Goal: Contribute content: Add original content to the website for others to see

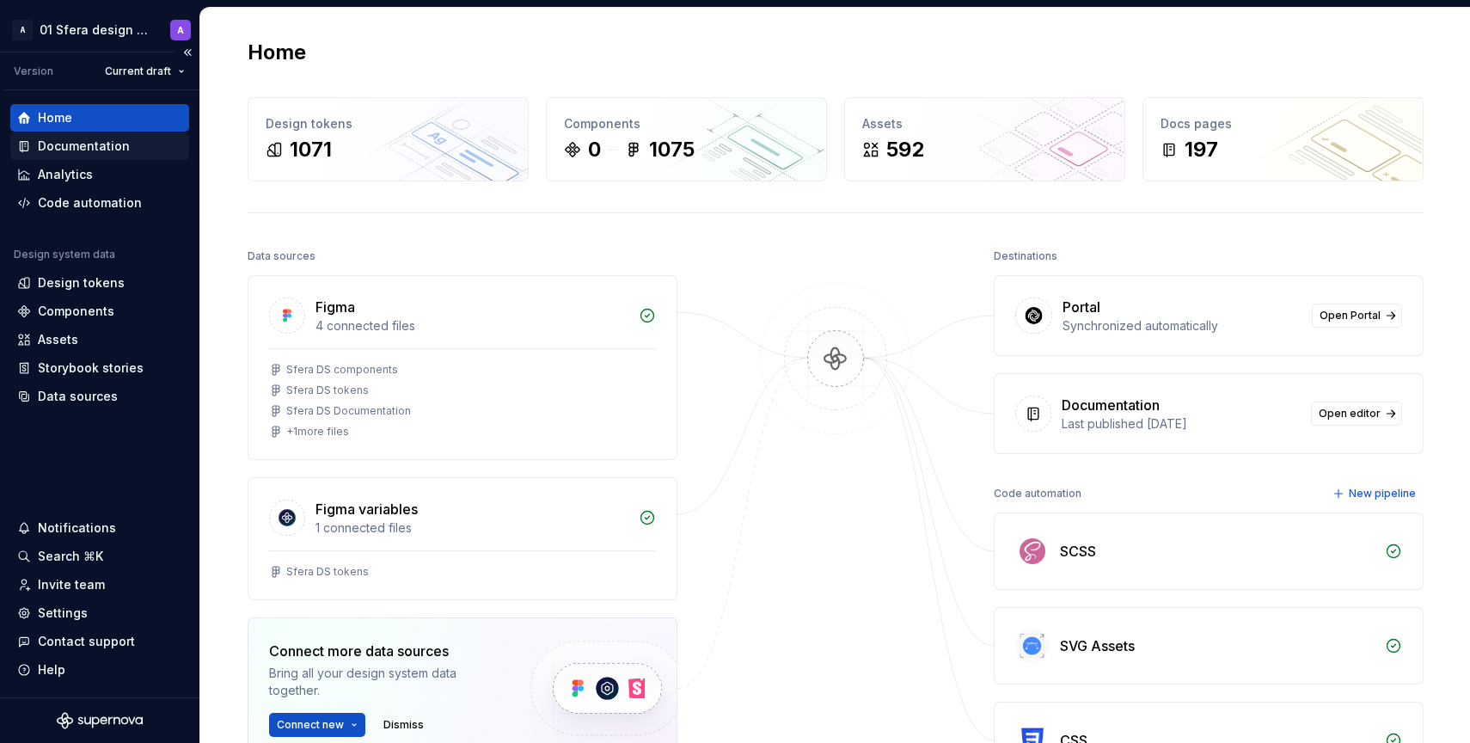
click at [60, 143] on div "Documentation" at bounding box center [84, 146] width 92 height 17
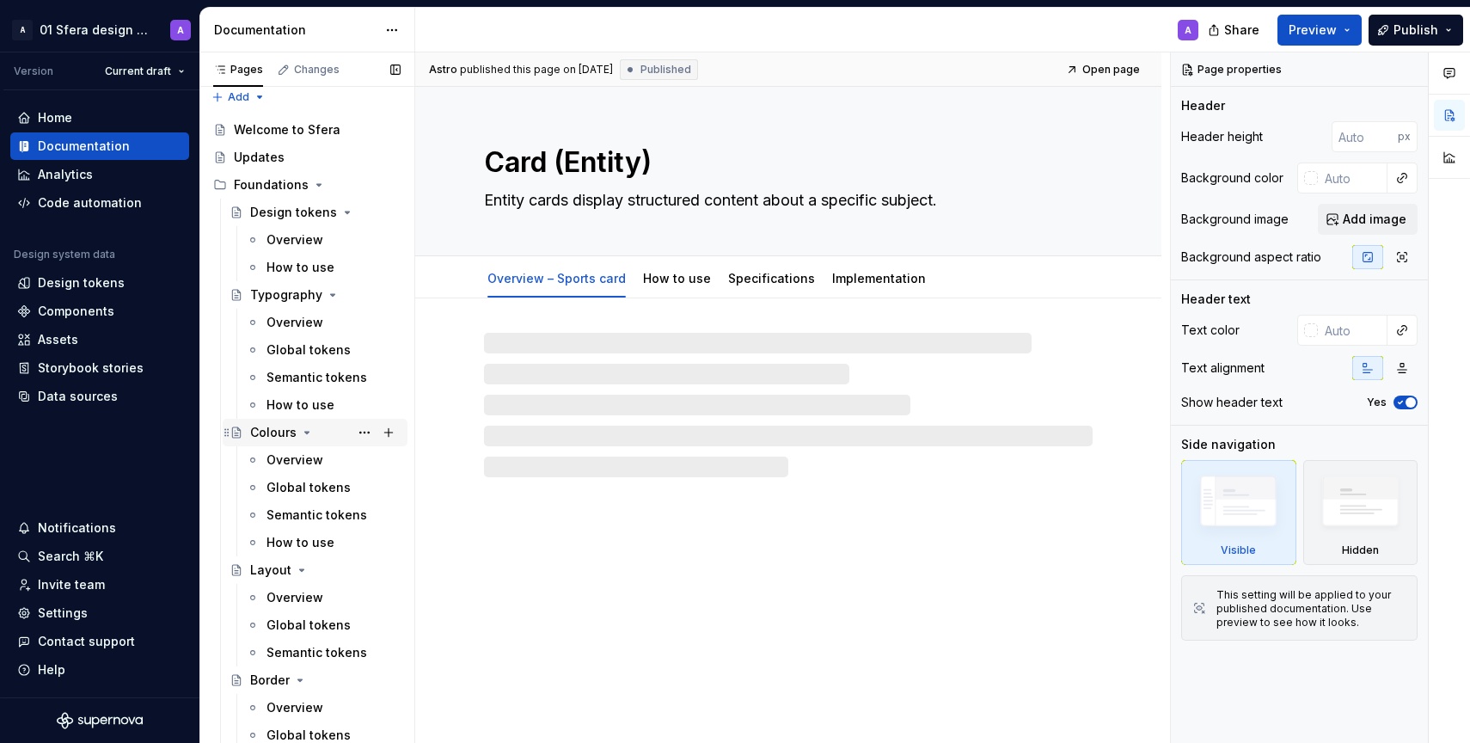
scroll to position [52, 0]
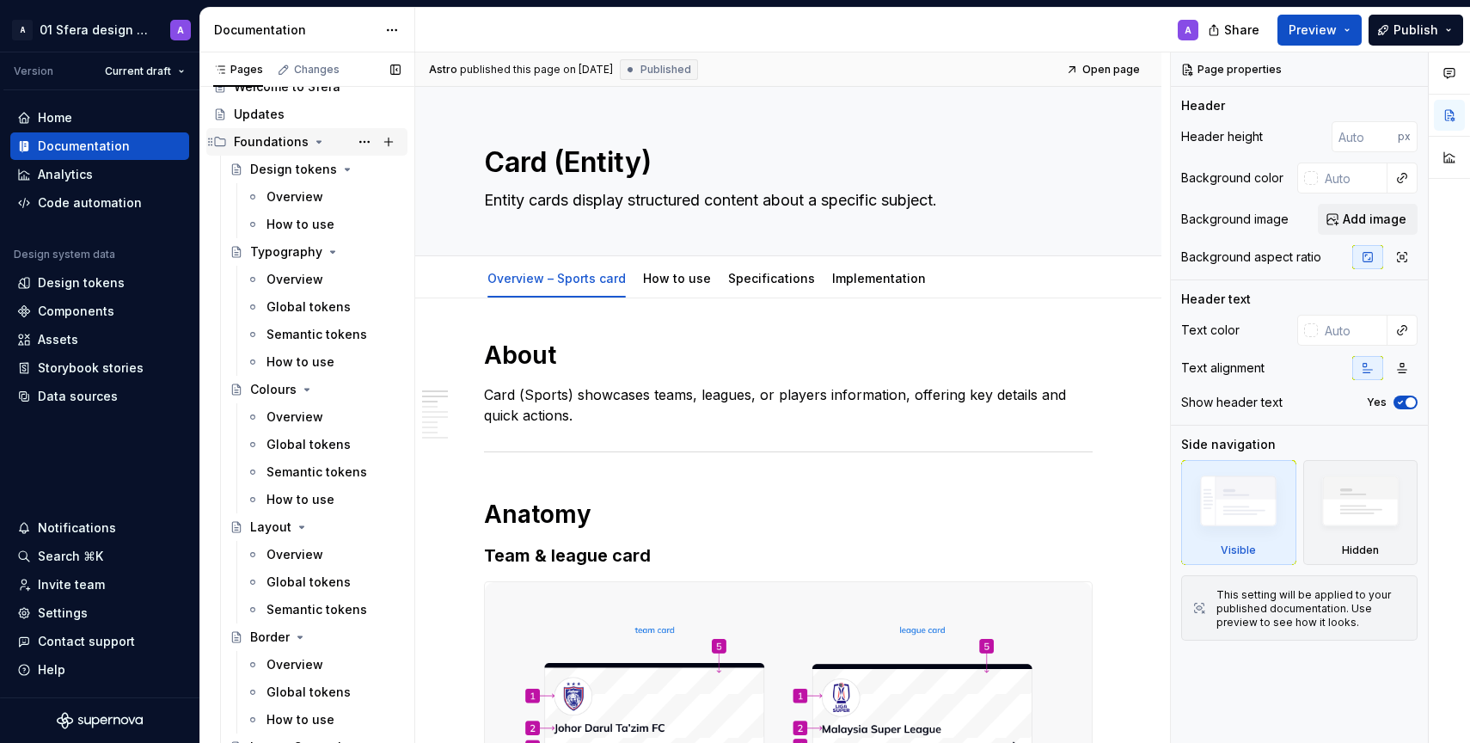
click at [312, 138] on icon "Page tree" at bounding box center [319, 142] width 14 height 14
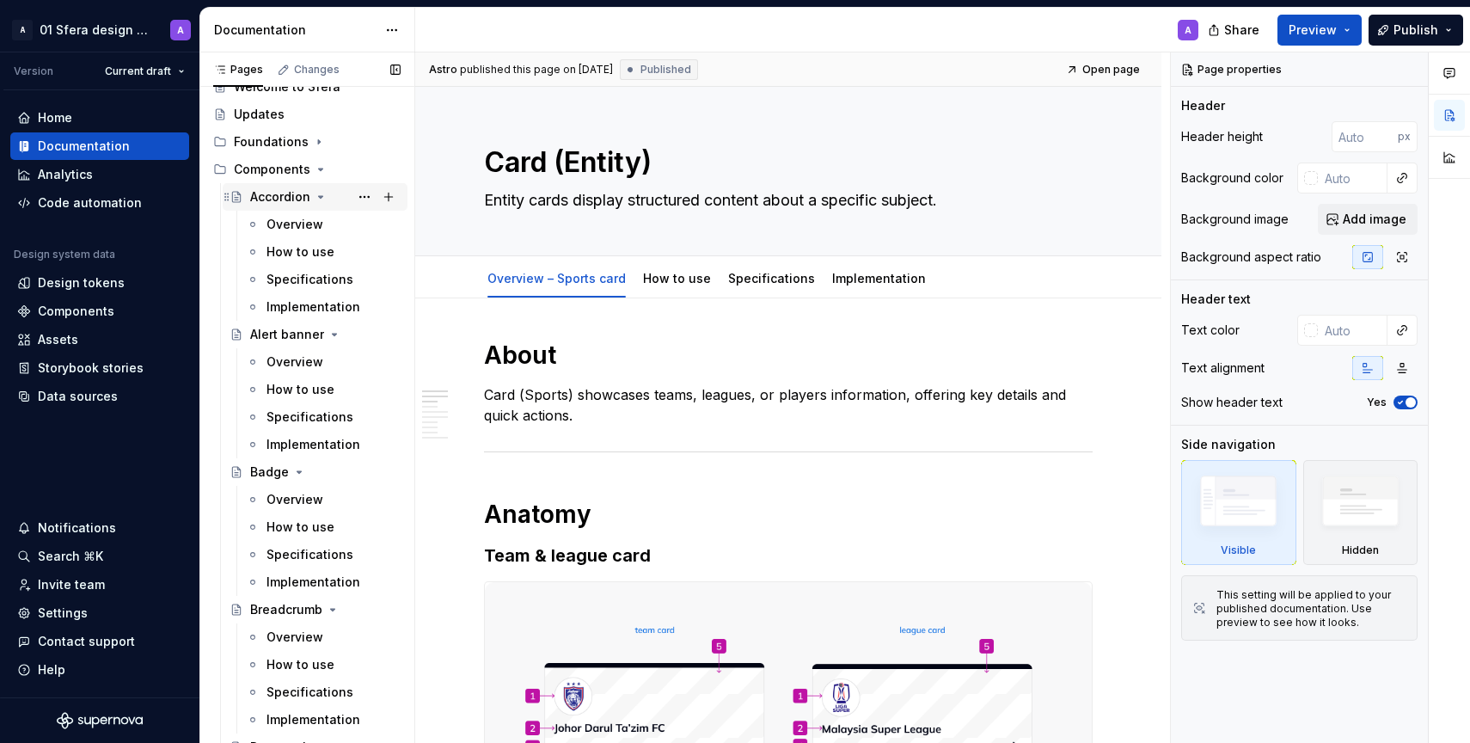
click at [320, 193] on icon "Page tree" at bounding box center [321, 197] width 14 height 14
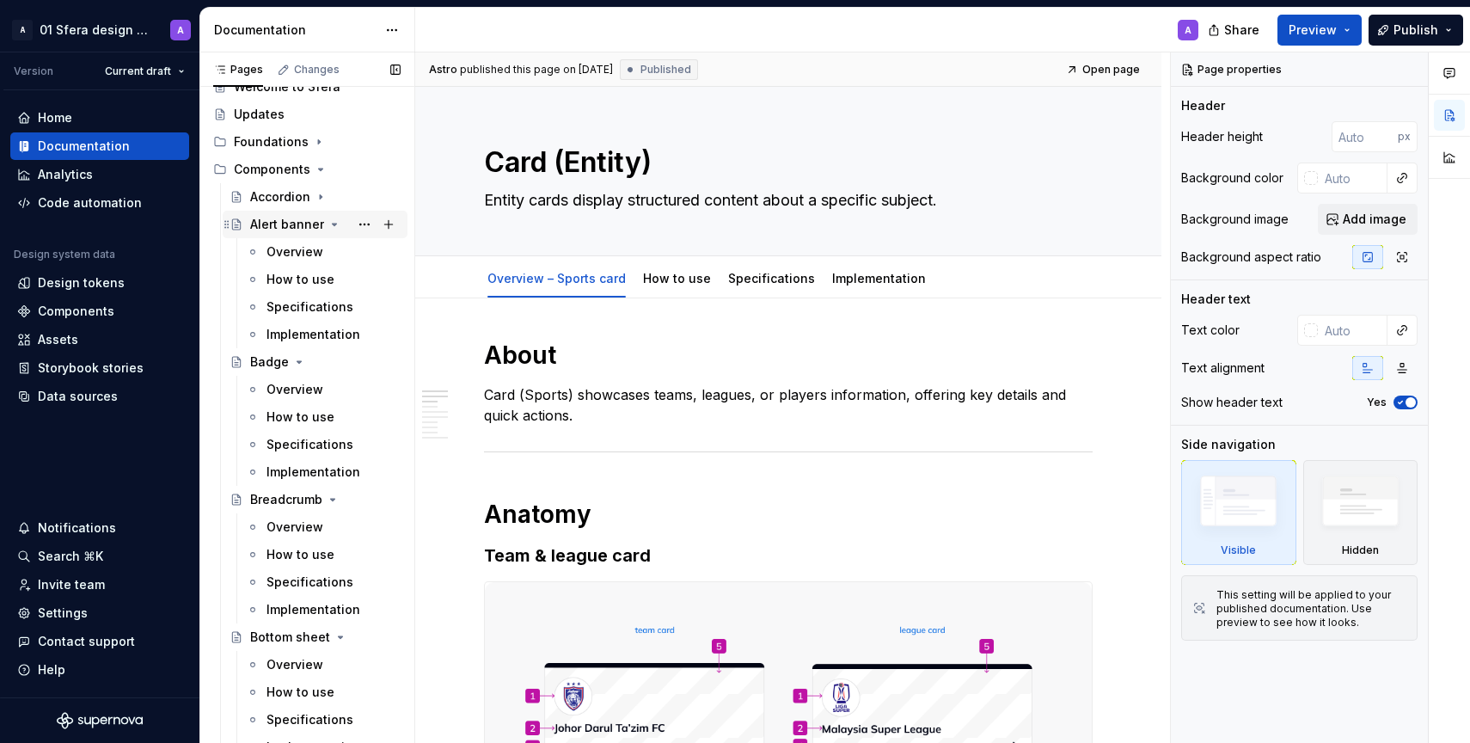
click at [333, 225] on icon "Page tree" at bounding box center [335, 225] width 4 height 2
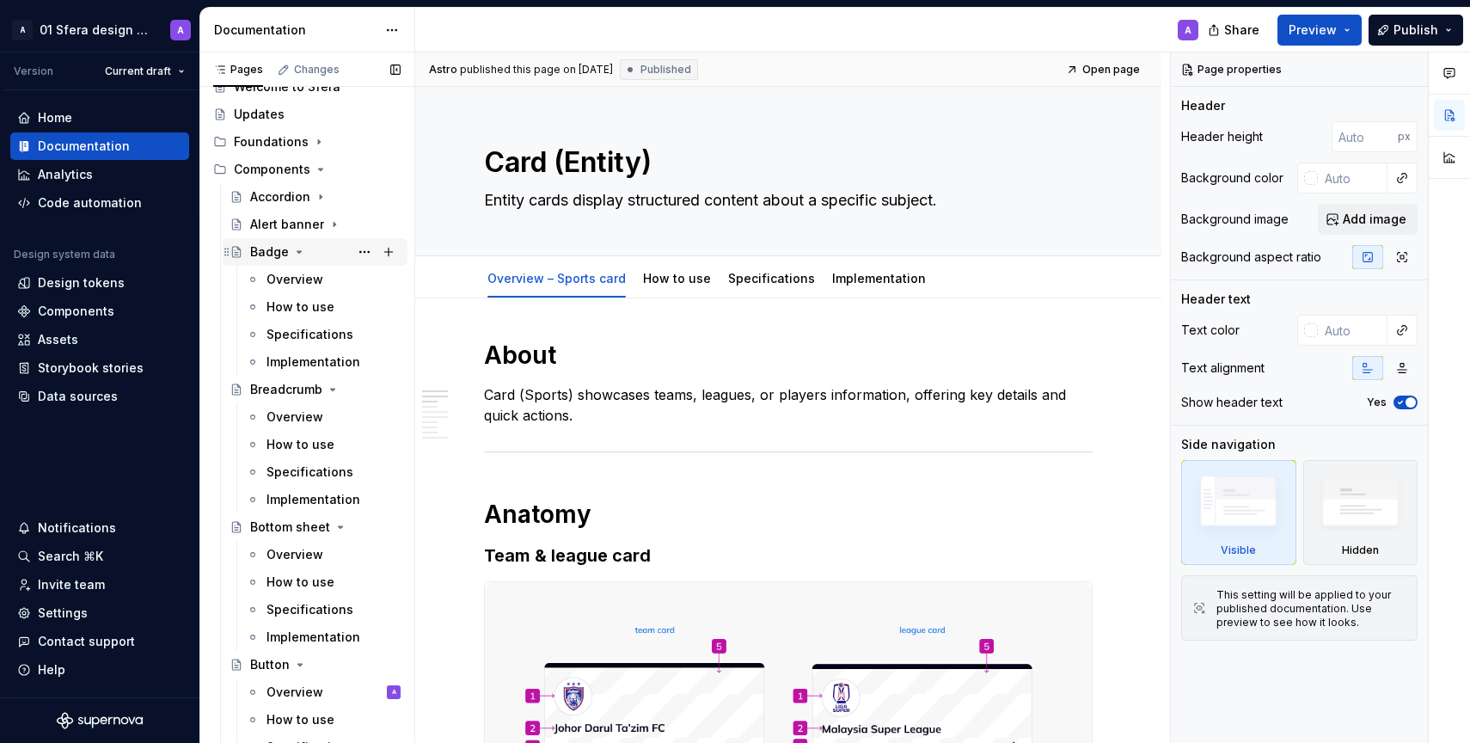
click at [298, 250] on icon "Page tree" at bounding box center [299, 252] width 14 height 14
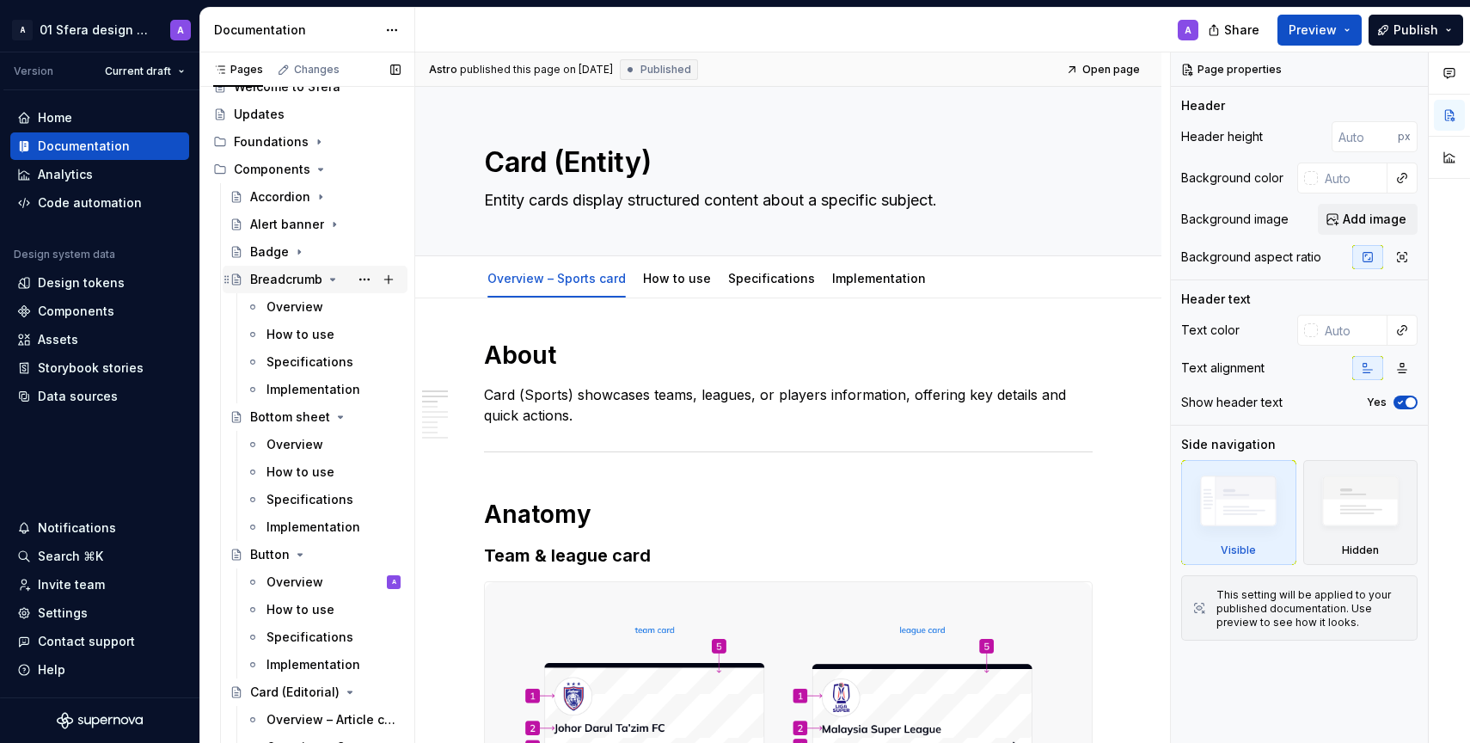
click at [331, 279] on icon "Page tree" at bounding box center [333, 280] width 4 height 2
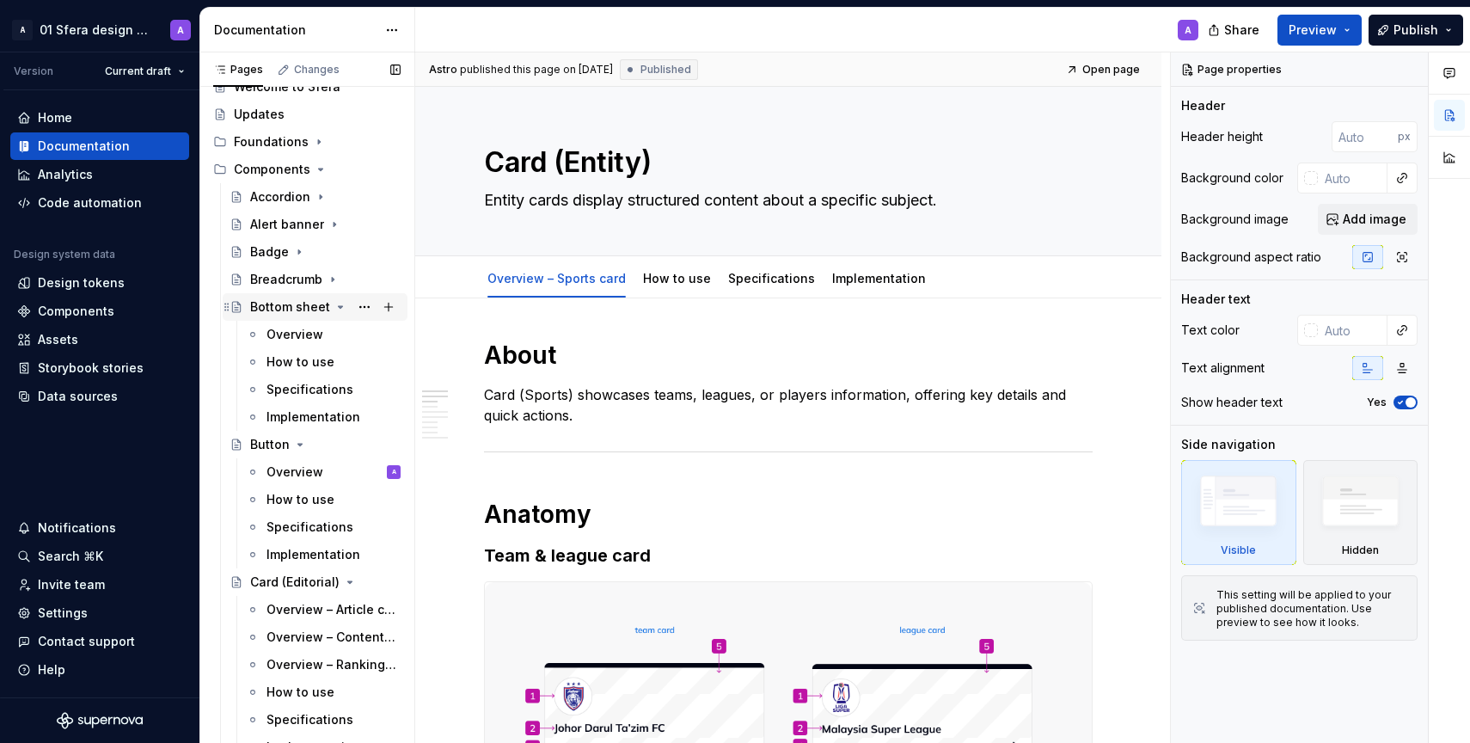
click at [337, 309] on icon "Page tree" at bounding box center [341, 307] width 14 height 14
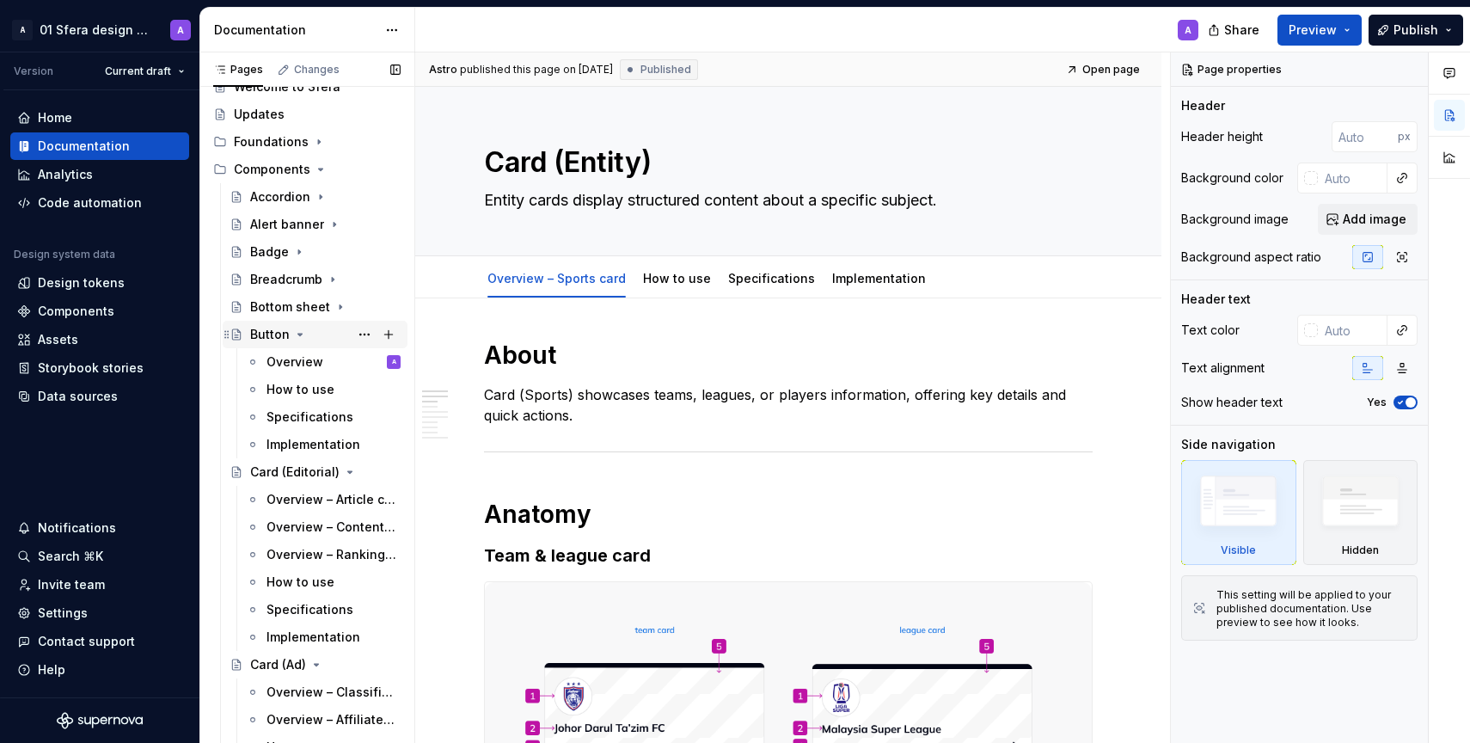
click at [318, 337] on div "Button" at bounding box center [325, 334] width 150 height 24
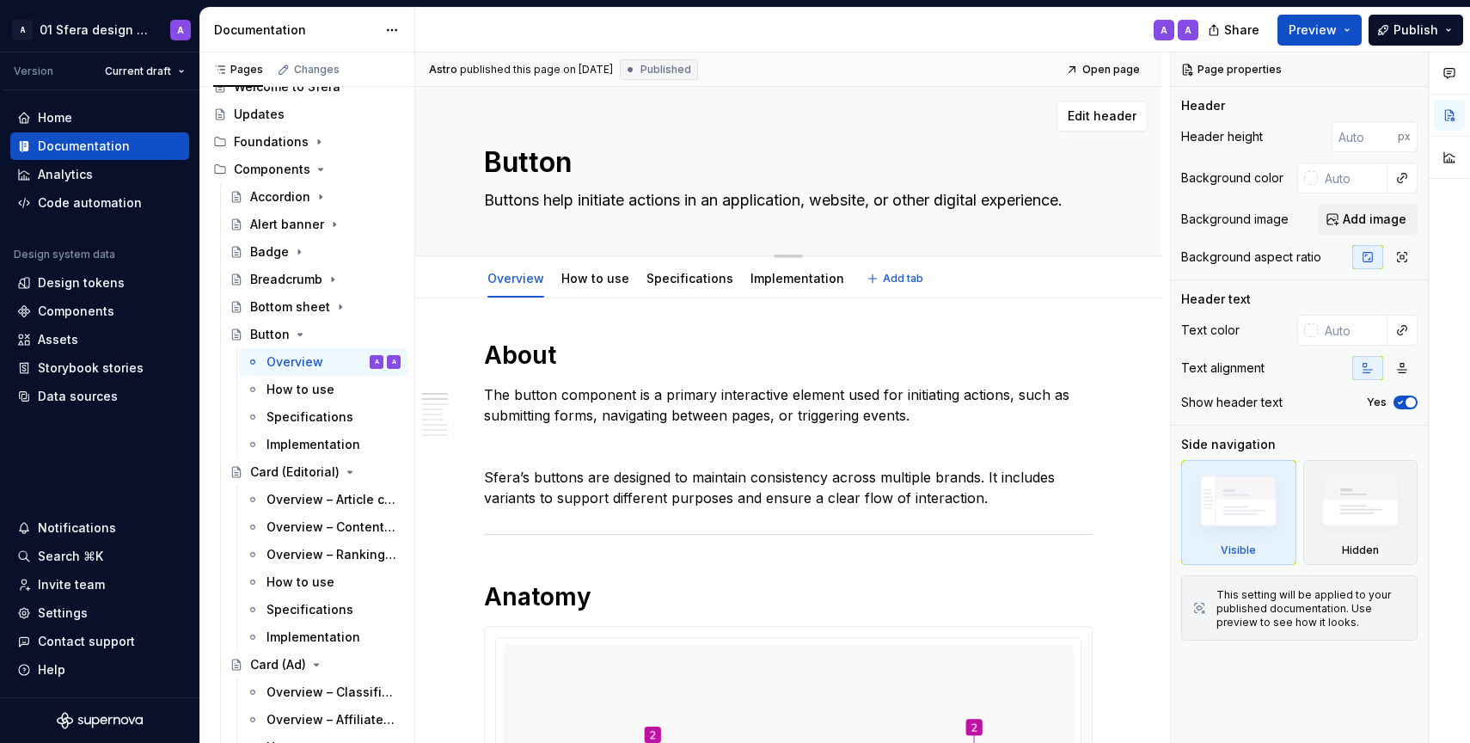
click at [558, 199] on textarea "Buttons help initiate actions in an application, website, or other digital expe…" at bounding box center [785, 201] width 609 height 28
type textarea "*"
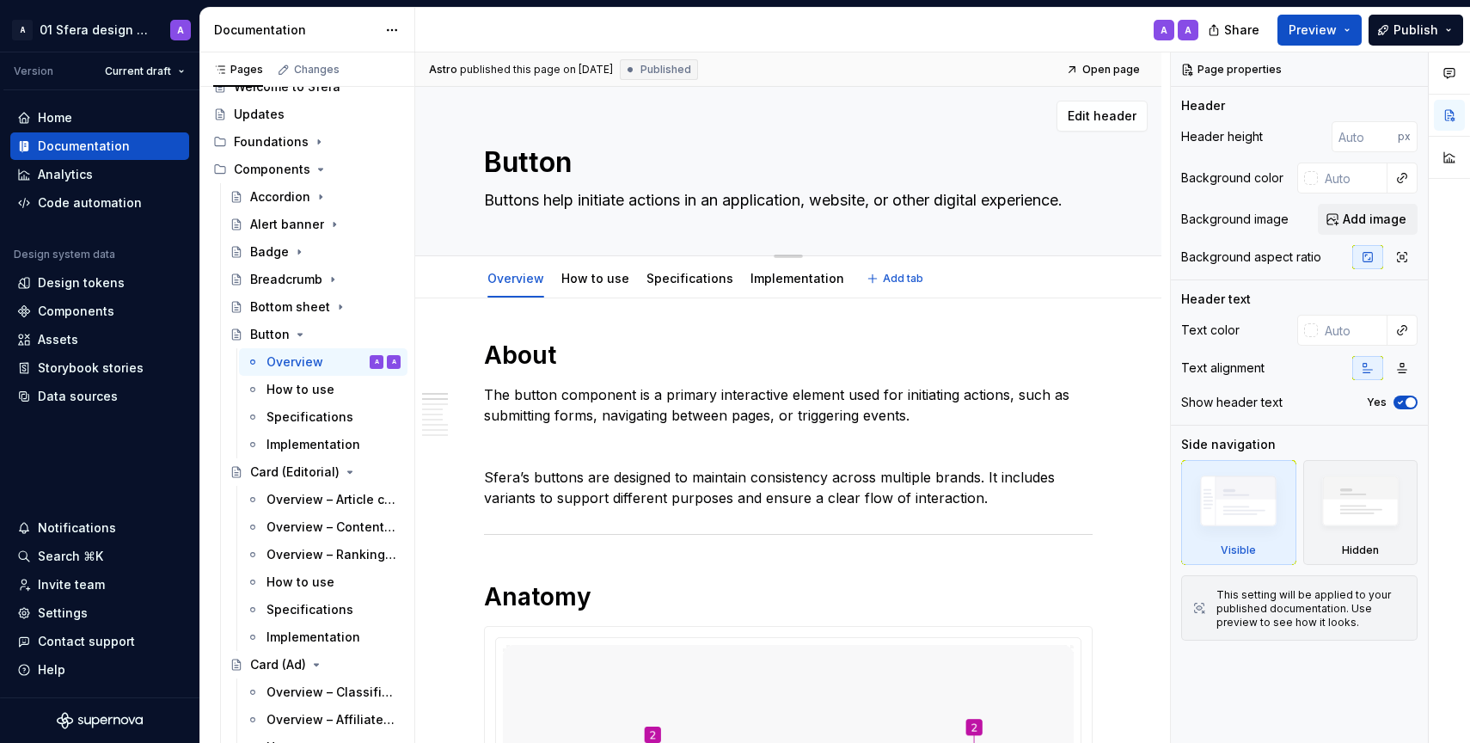
type textarea "Buttons a initiate actions in an application, website, or other digital experie…"
type textarea "*"
type textarea "Buttons ar initiate actions in an application, website, or other digital experi…"
type textarea "*"
type textarea "Buttons are initiate actions in an application, website, or other digital exper…"
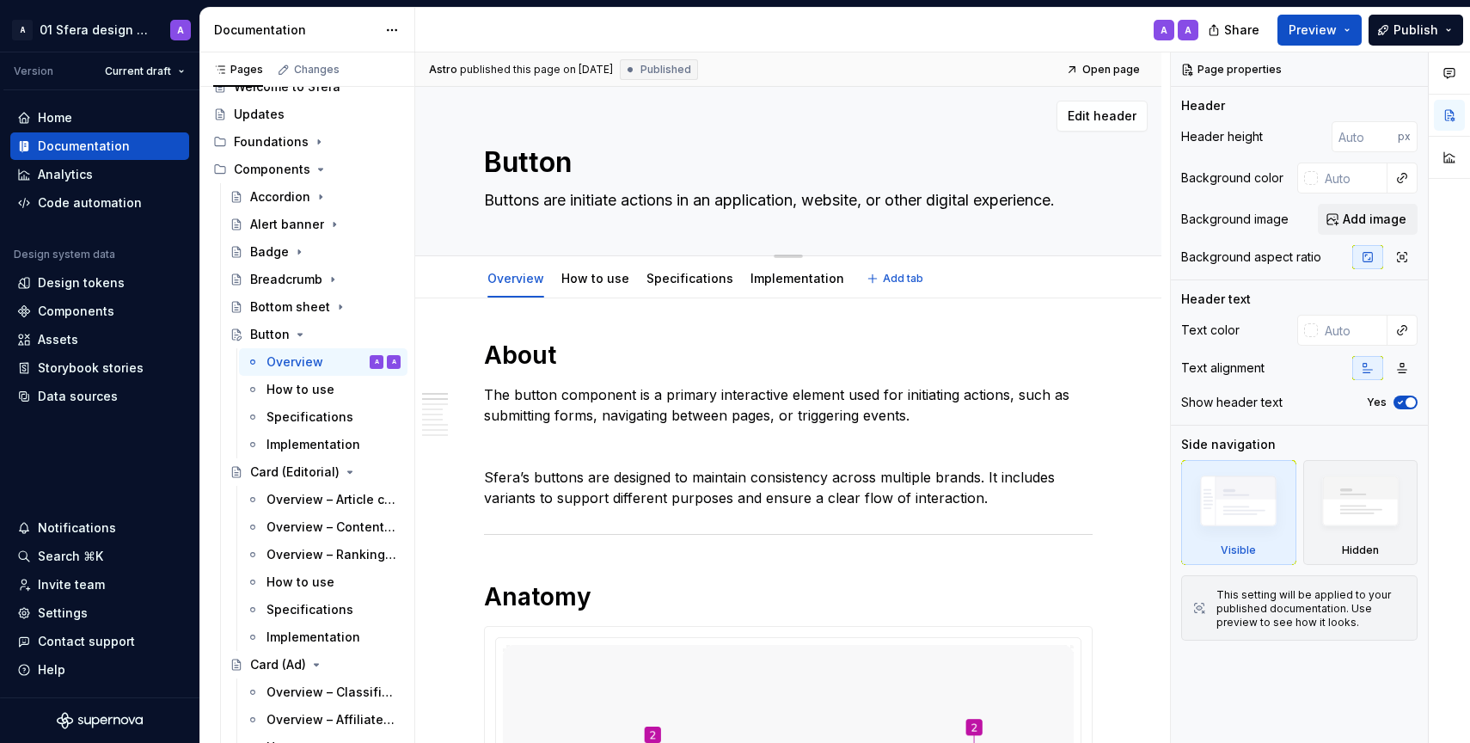
type textarea "*"
type textarea "Buttons are initiate actions in an application, website, or other digital exper…"
type textarea "*"
type textarea "Buttons are i initiate actions in an application, website, or other digital exp…"
type textarea "*"
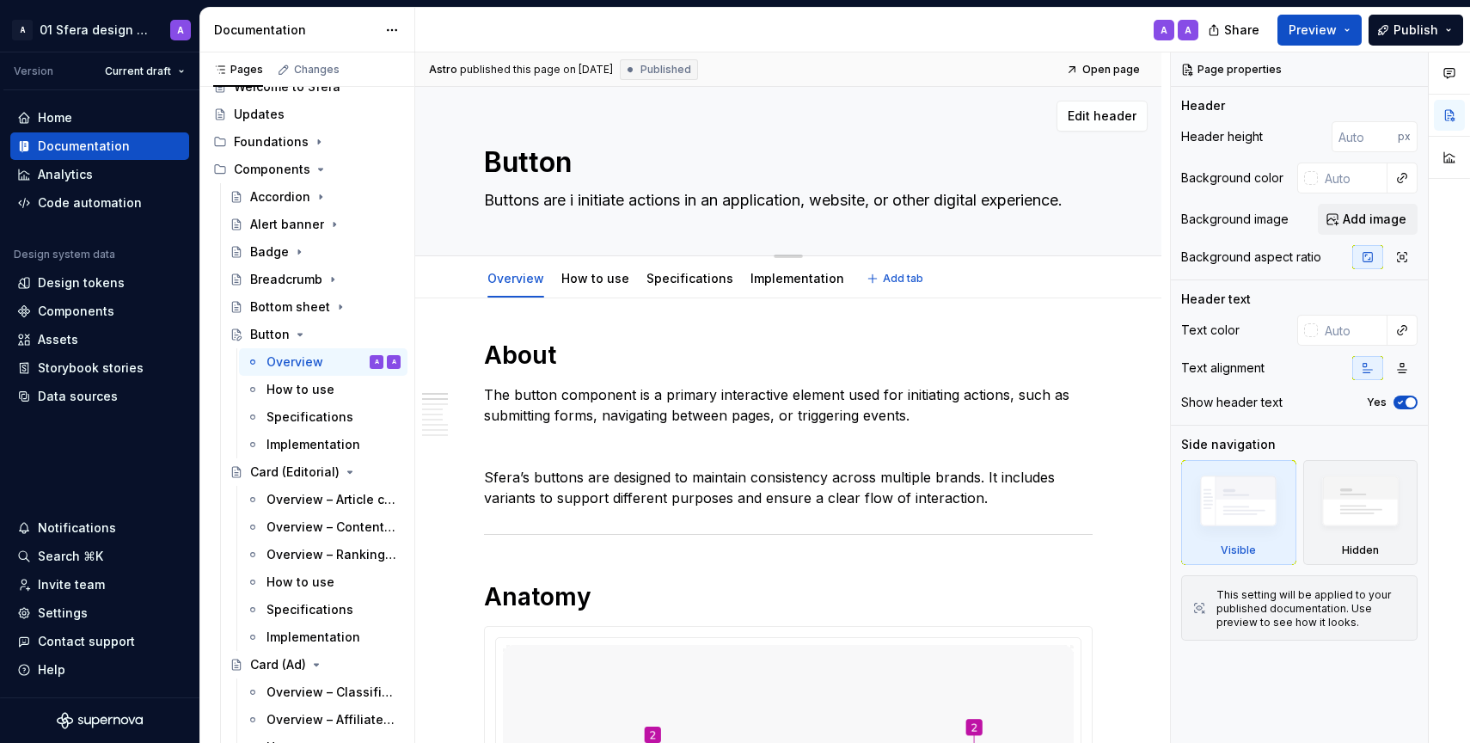
type textarea "Buttons are in initiate actions in an application, website, or other digital ex…"
type textarea "*"
type textarea "Buttons are int initiate actions in an application, website, or other digital e…"
type textarea "*"
type textarea "Buttons are inte initiate actions in an application, website, or other digital …"
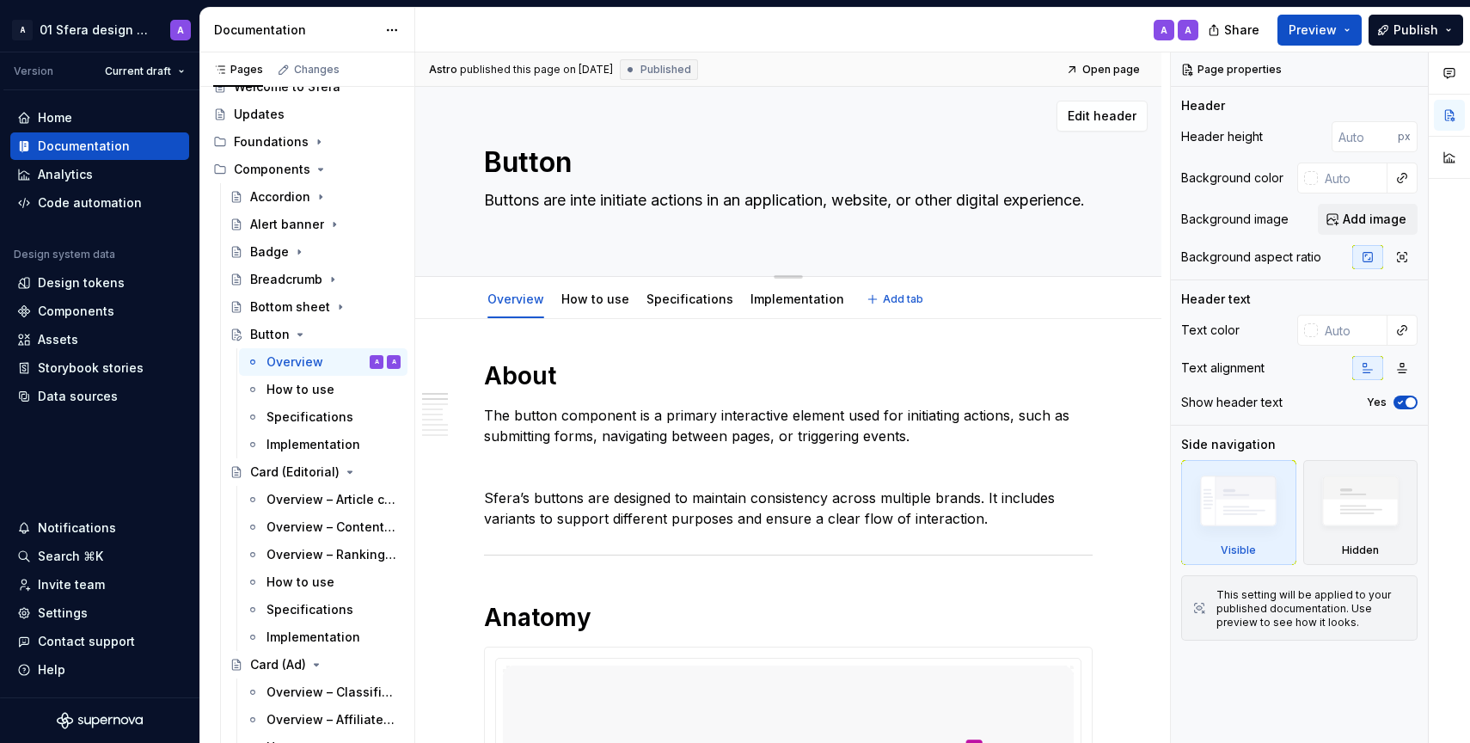
type textarea "*"
type textarea "Buttons are inter initiate actions in an application, website, or other digital…"
type textarea "*"
type textarea "Buttons are intera initiate actions in an application, website, or other digita…"
type textarea "*"
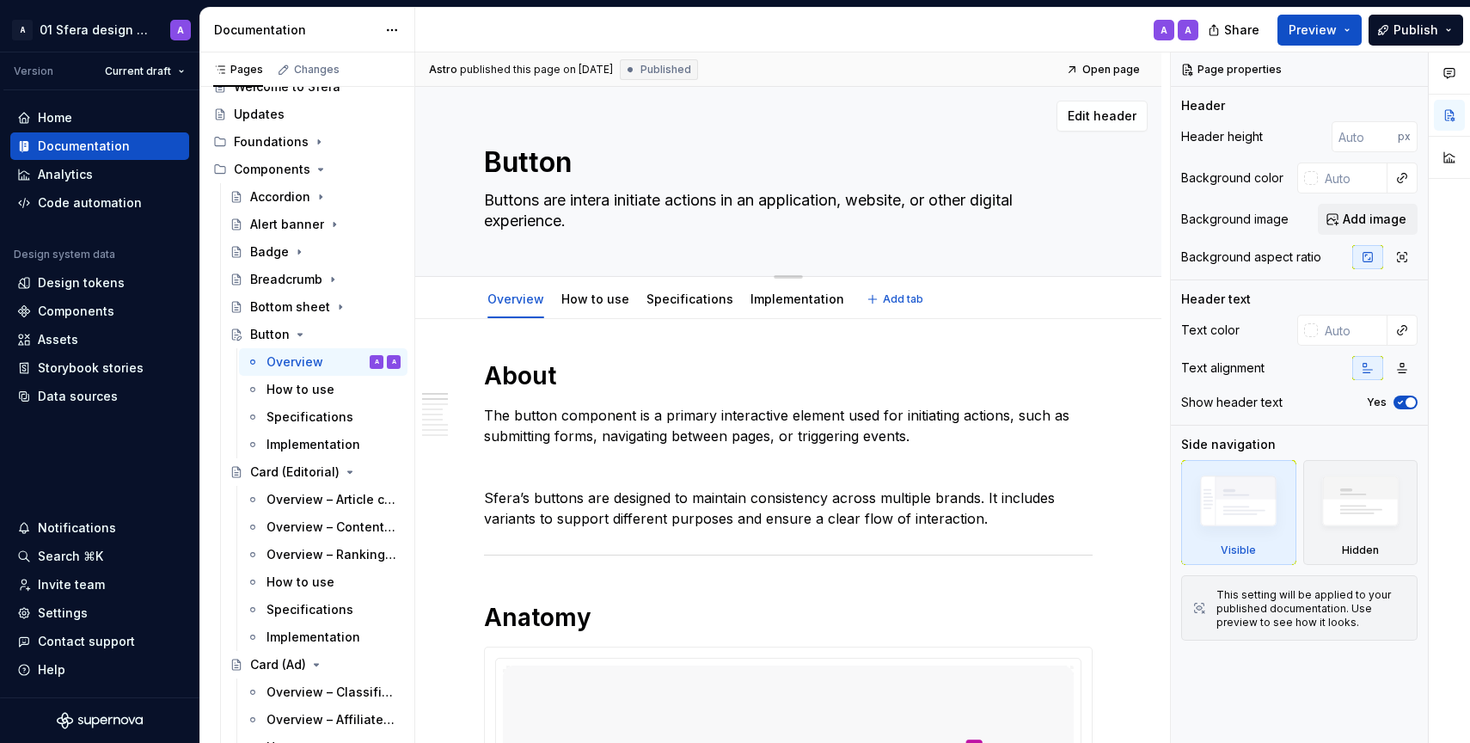
type textarea "Buttons are interat initiate actions in an application, website, or other digit…"
type textarea "*"
type textarea "Buttons are interativ initiate actions in an application, website, or other dig…"
type textarea "*"
type textarea "Buttons are interative initiate actions in an application, website, or other di…"
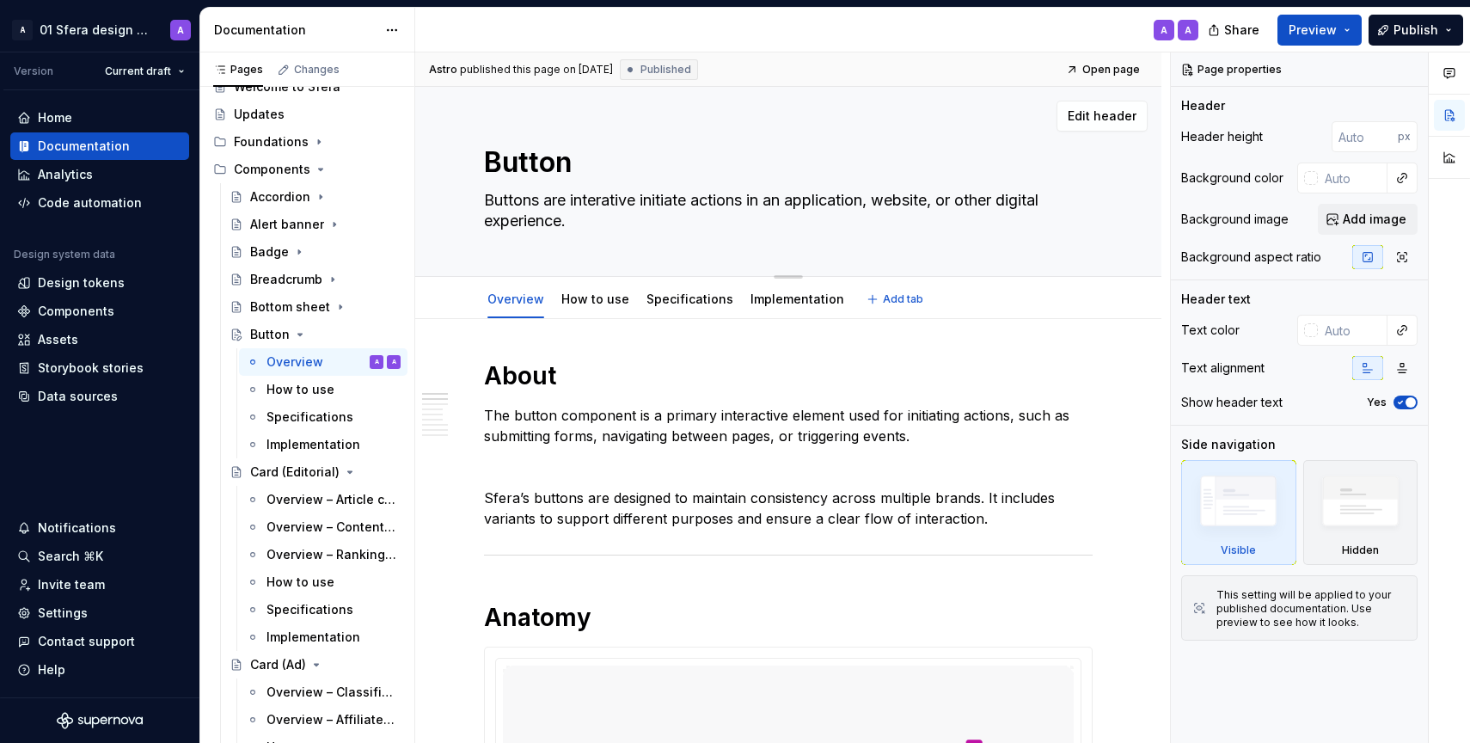
type textarea "*"
type textarea "Buttons are interative initiate actions in an application, website, or other di…"
type textarea "*"
type textarea "Buttons are interative e initiate actions in an application, website, or other …"
type textarea "*"
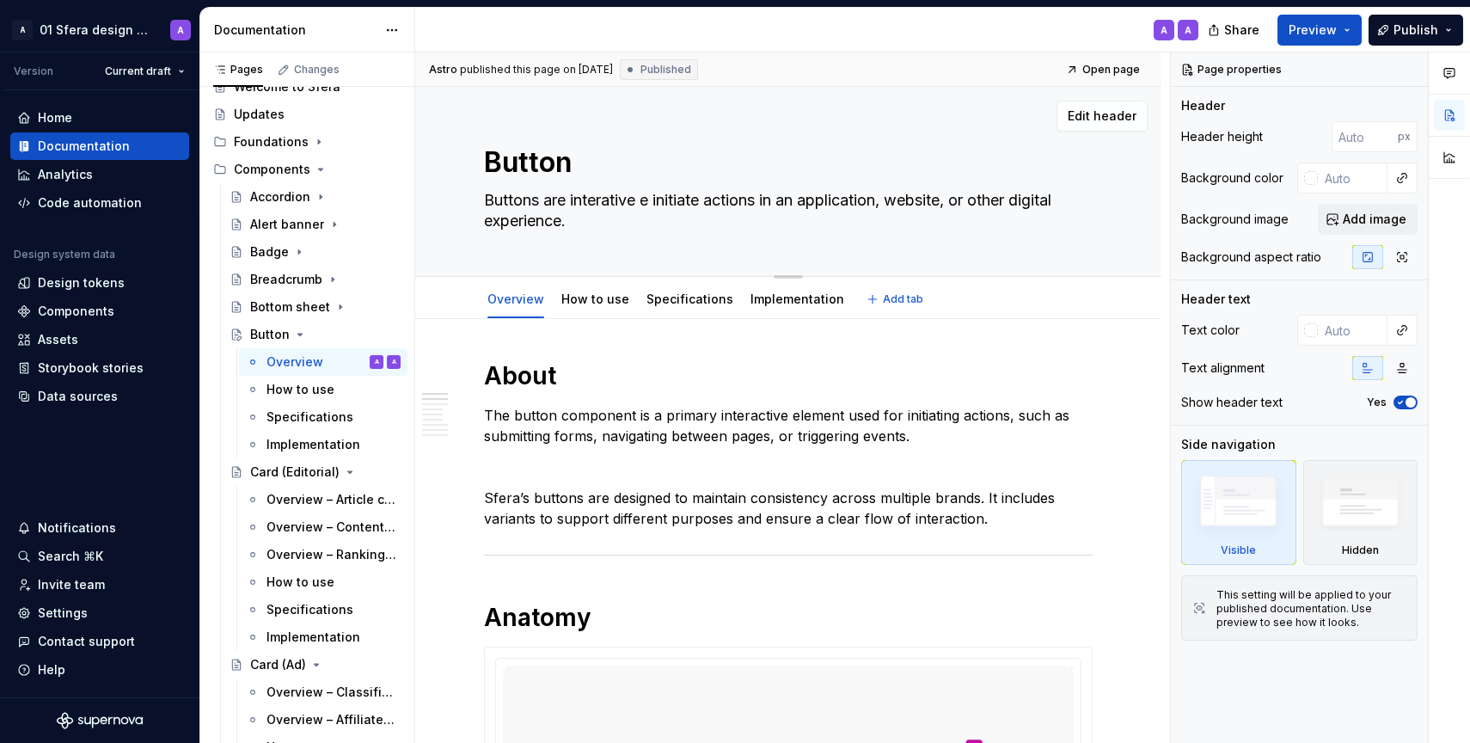
type textarea "Buttons are interative el initiate actions in an application, website, or other…"
type textarea "*"
type textarea "Buttons are interative e initiate actions in an application, website, or other …"
type textarea "*"
type textarea "Buttons are interative initiate actions in an application, website, or other di…"
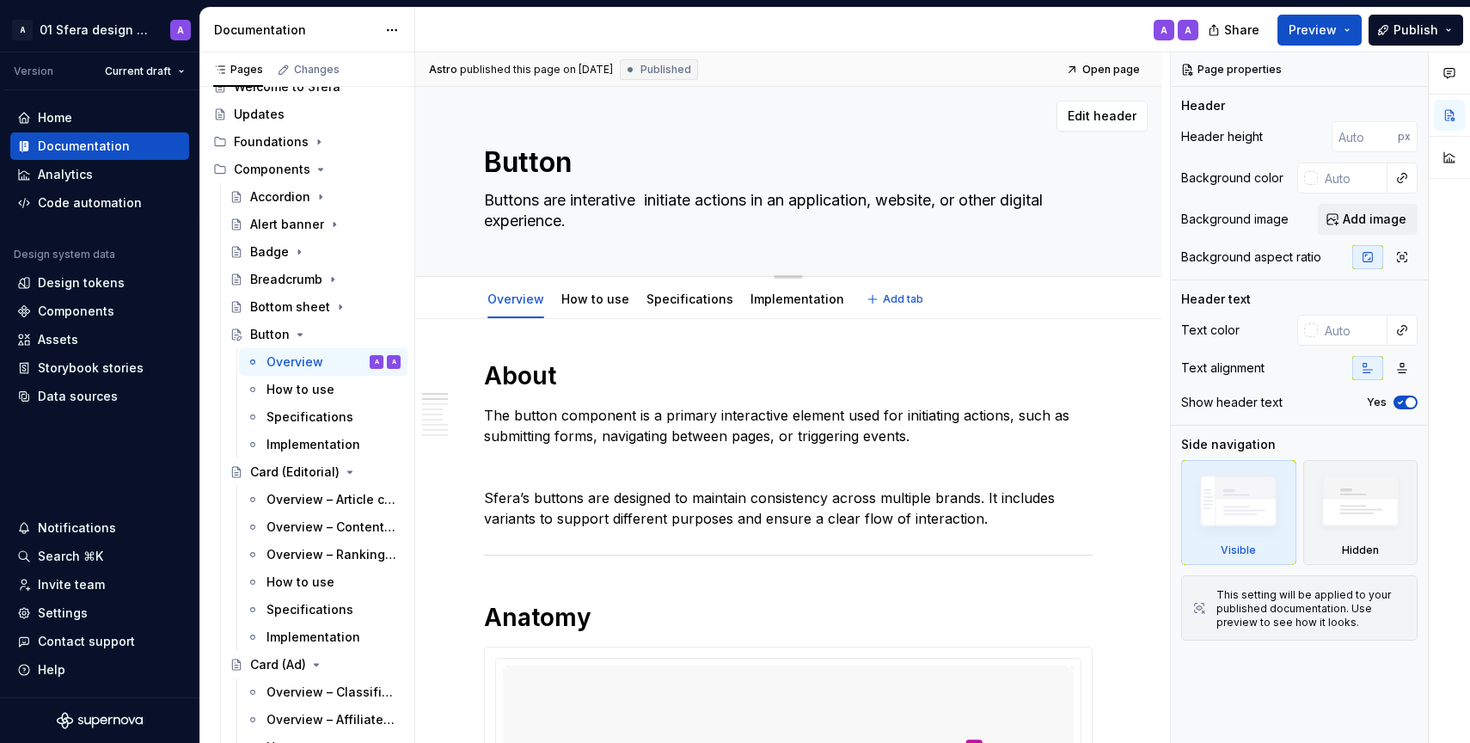
type textarea "*"
type textarea "Buttons are interative initiate actions in an application, website, or other di…"
type textarea "*"
type textarea "Buttons are interativ initiate actions in an application, website, or other dig…"
type textarea "*"
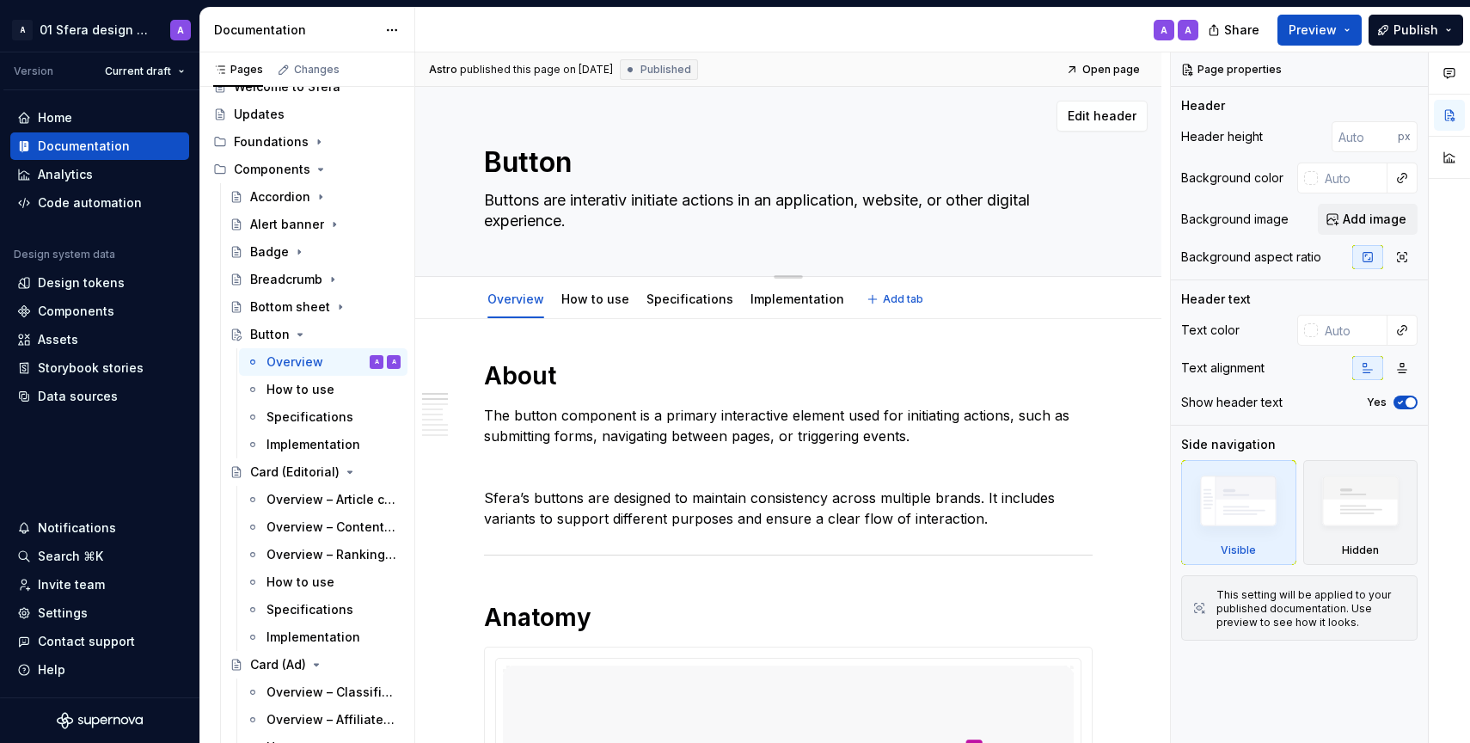
type textarea "Buttons are interati initiate actions in an application, website, or other digi…"
type textarea "*"
type textarea "Buttons are interat initiate actions in an application, website, or other digit…"
type textarea "*"
type textarea "Buttons are interatc initiate actions in an application, website, or other digi…"
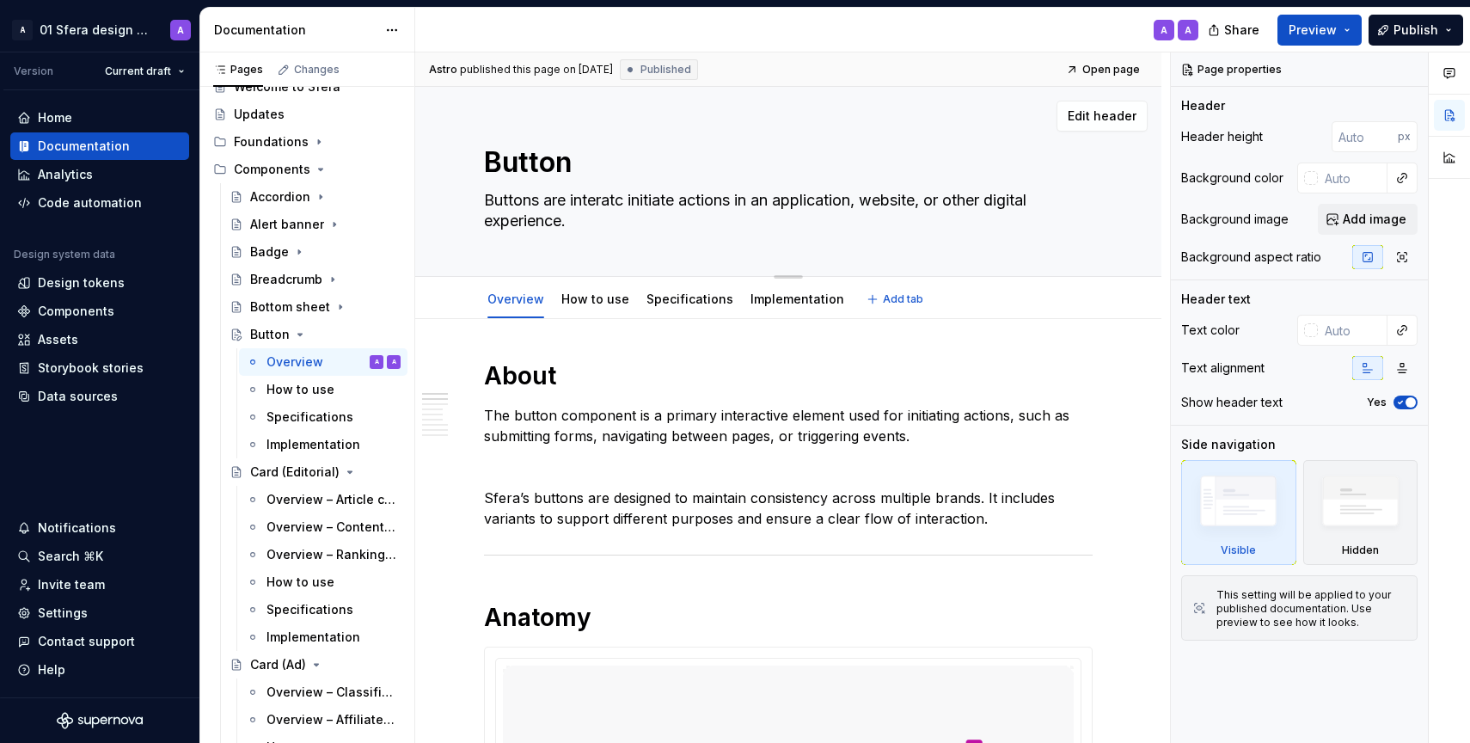
type textarea "*"
type textarea "Buttons are interat initiate actions in an application, website, or other digit…"
type textarea "*"
type textarea "Buttons are intera initiate actions in an application, website, or other digita…"
type textarea "*"
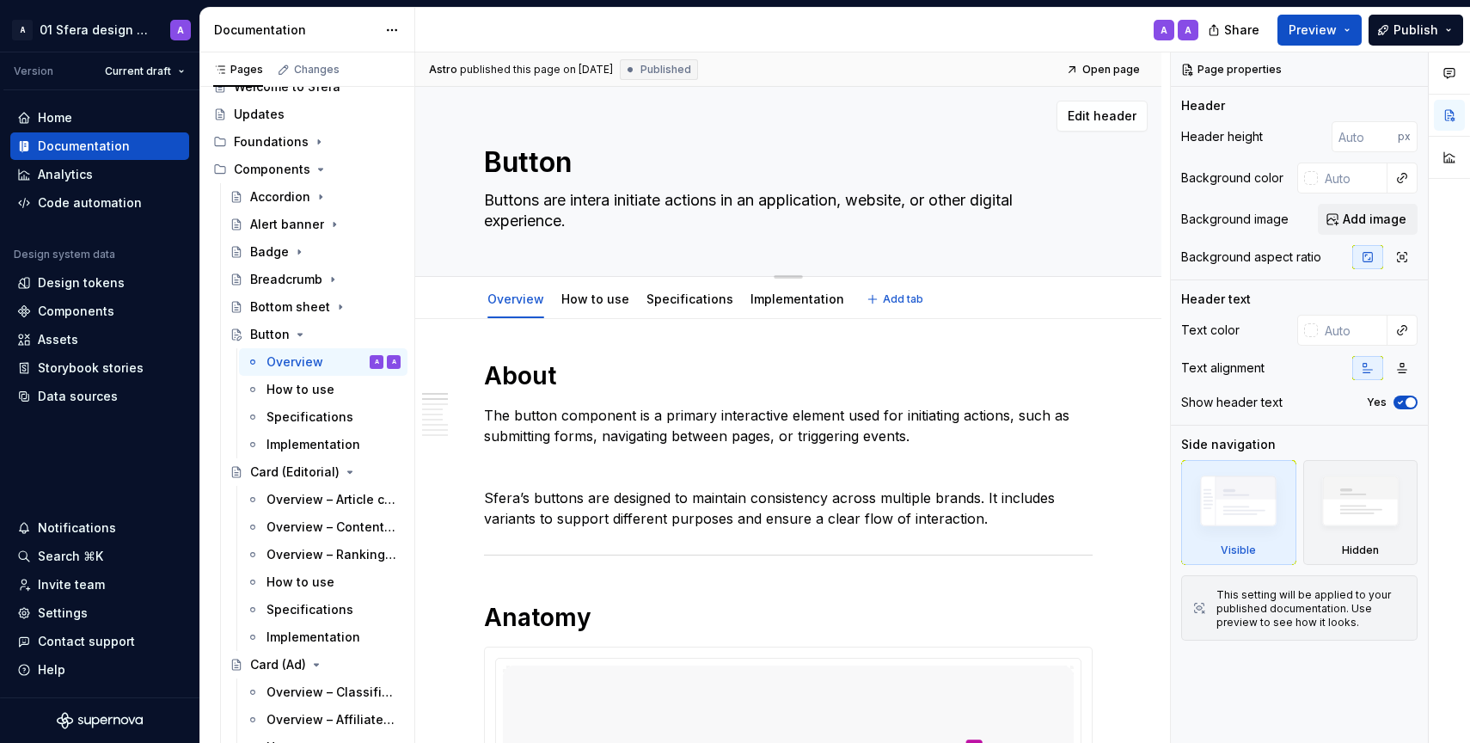
type textarea "Buttons are interac initiate actions in an application, website, or other digit…"
type textarea "*"
type textarea "Buttons are interact initiate actions in an application, website, or other digi…"
type textarea "*"
type textarea "Buttons are interacti initiate actions in an application, website, or other dig…"
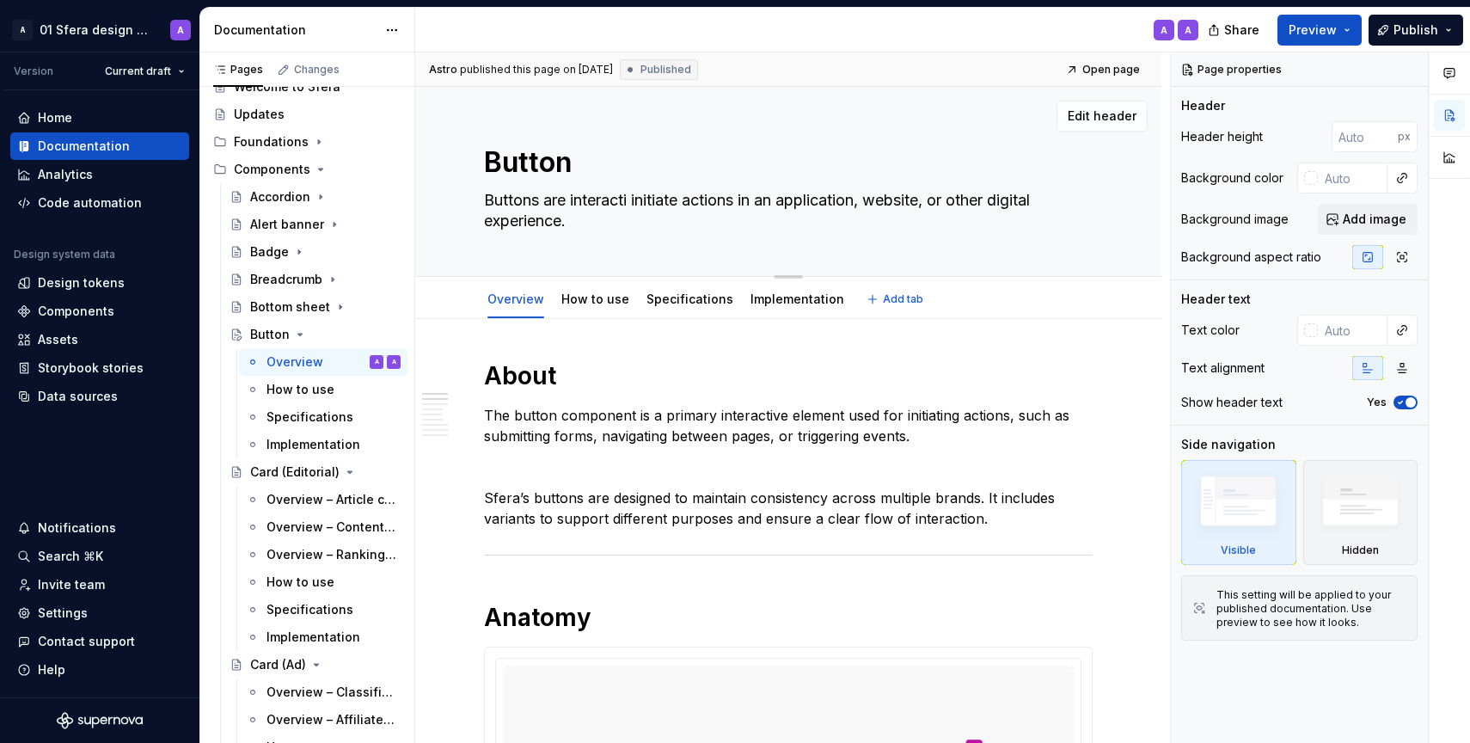
type textarea "*"
type textarea "Buttons are interactiv initiate actions in an application, website, or other di…"
type textarea "*"
type textarea "Buttons are interactive initiate actions in an application, website, or other d…"
type textarea "*"
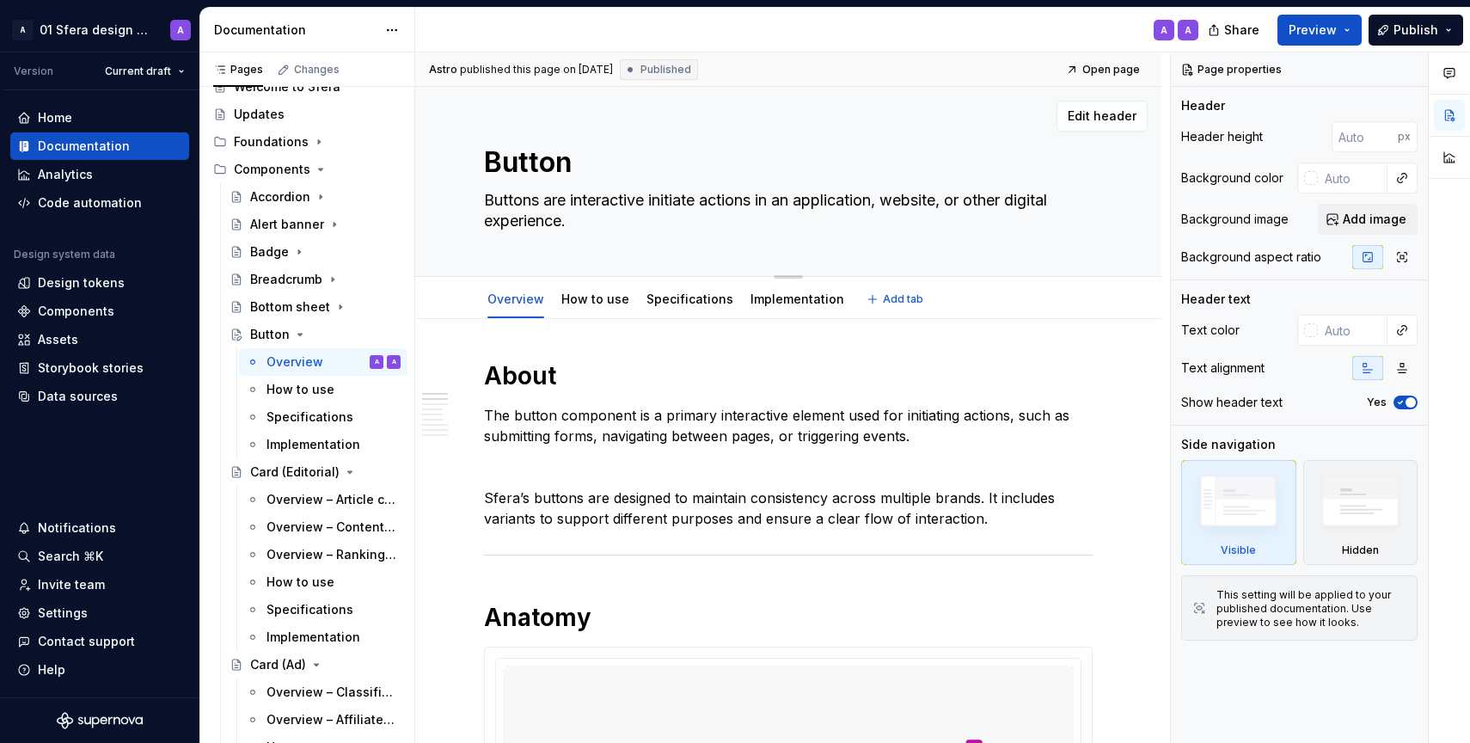
type textarea "Buttons are interactive initiate actions in an application, website, or other d…"
type textarea "*"
type textarea "Buttons are interactive e initiate actions in an application, website, or other…"
type textarea "*"
type textarea "Buttons are interactive ele initiate actions in an application, website, or oth…"
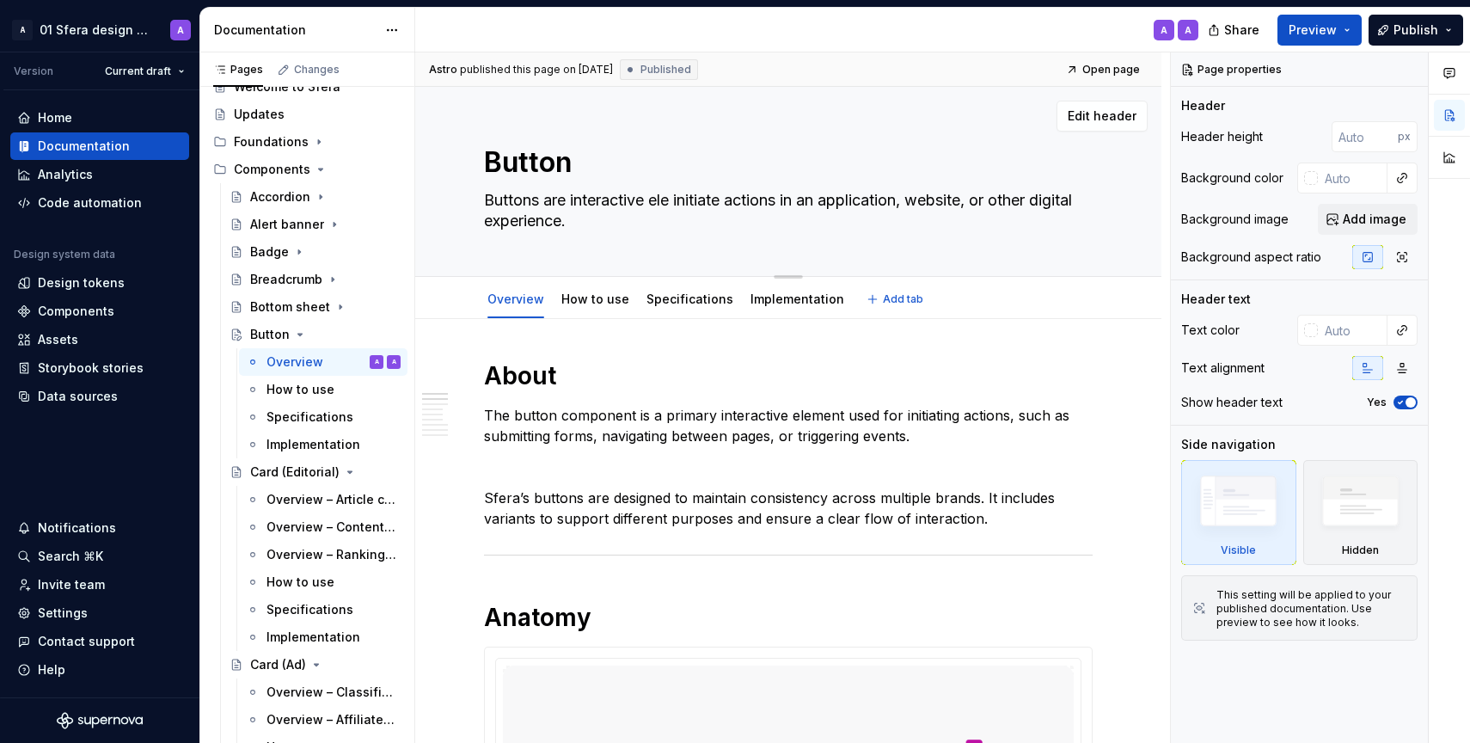
type textarea "*"
type textarea "Buttons are interactive elem initiate actions in an application, website, or ot…"
type textarea "*"
type textarea "Buttons are interactive eleme initiate actions in an application, website, or o…"
type textarea "*"
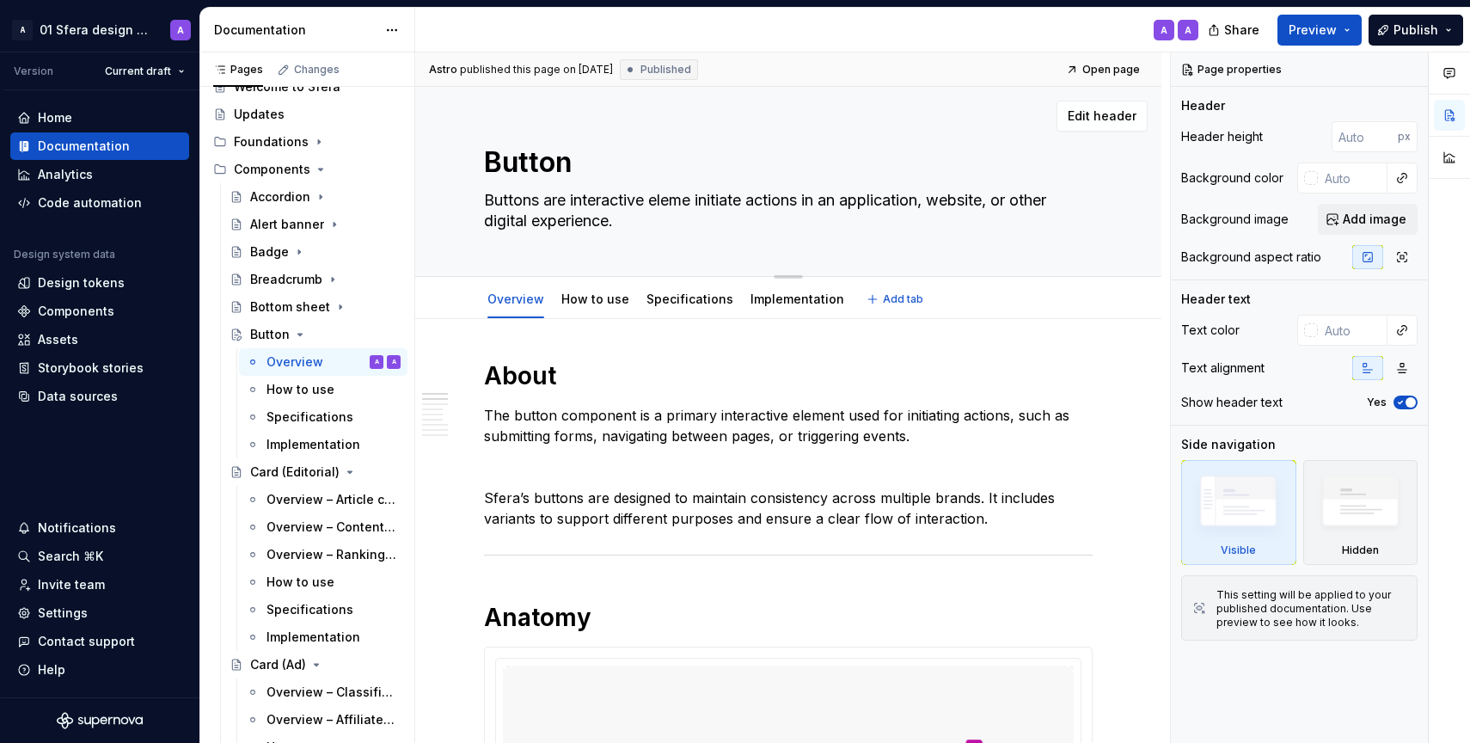
type textarea "Buttons are interactive elemen initiate actions in an application, website, or …"
type textarea "*"
type textarea "Buttons are interactive element initiate actions in an application, website, or…"
type textarea "*"
type textarea "Buttons are interactive elements initiate actions in an application, website, o…"
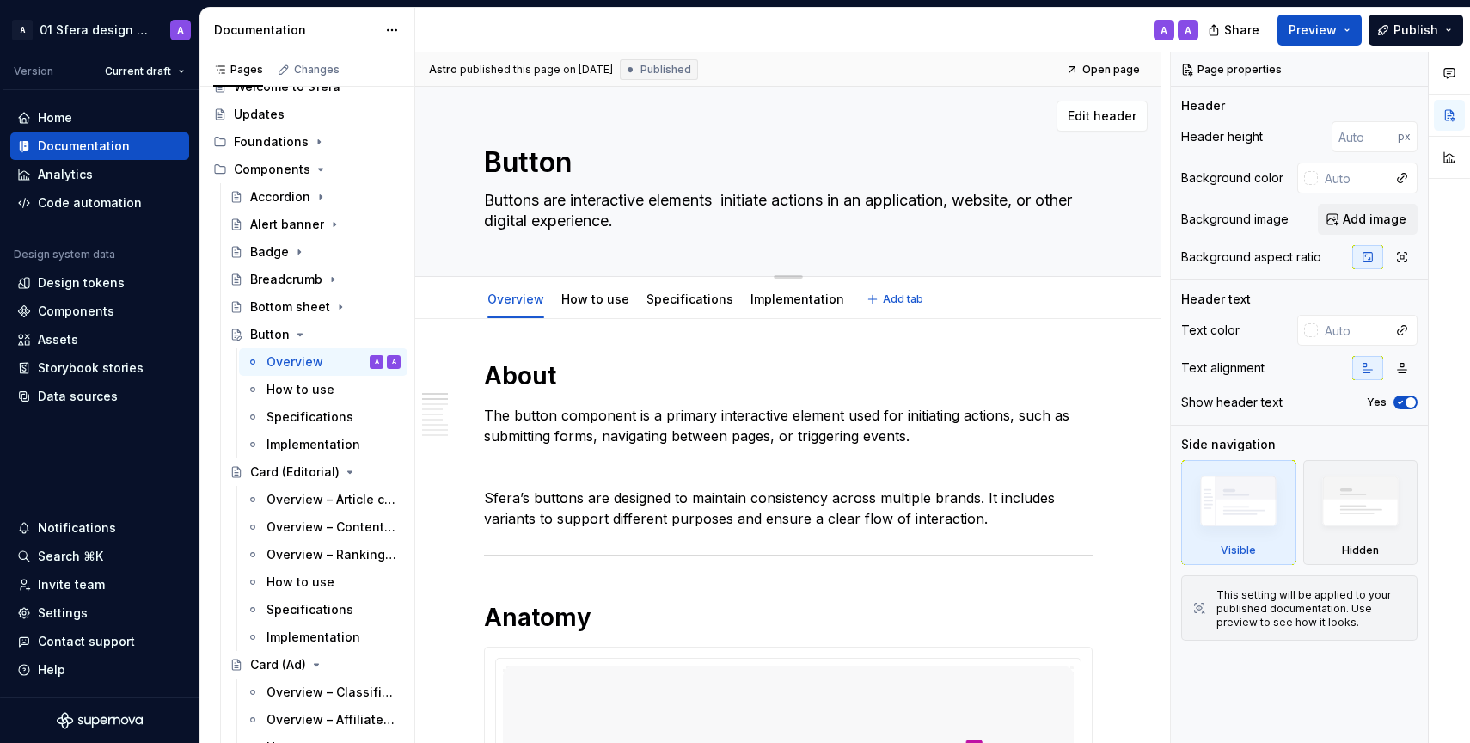
type textarea "*"
type textarea "Buttons are interactive elements t initiate actions in an application, website,…"
type textarea "*"
type textarea "Buttons are interactive elements tha initiate actions in an application, websit…"
type textarea "*"
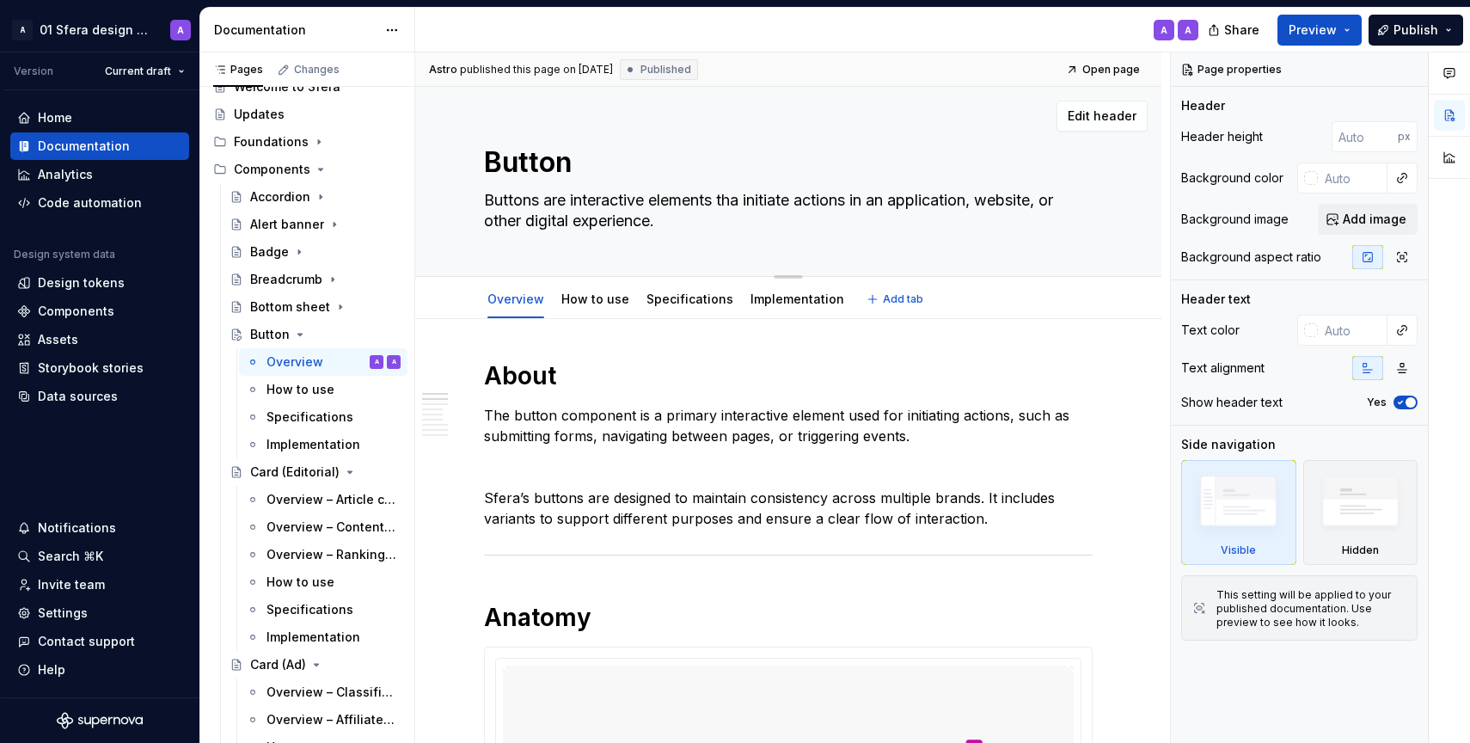
type textarea "Buttons are interactive elements that initiate actions in an application, websi…"
drag, startPoint x: 860, startPoint y: 197, endPoint x: 991, endPoint y: 223, distance: 133.2
click at [991, 223] on textarea "Buttons are interactive elements that initiate actions in an application, websi…" at bounding box center [785, 211] width 609 height 48
type textarea "*"
type textarea "Buttons are interactive elements that initiate actions"
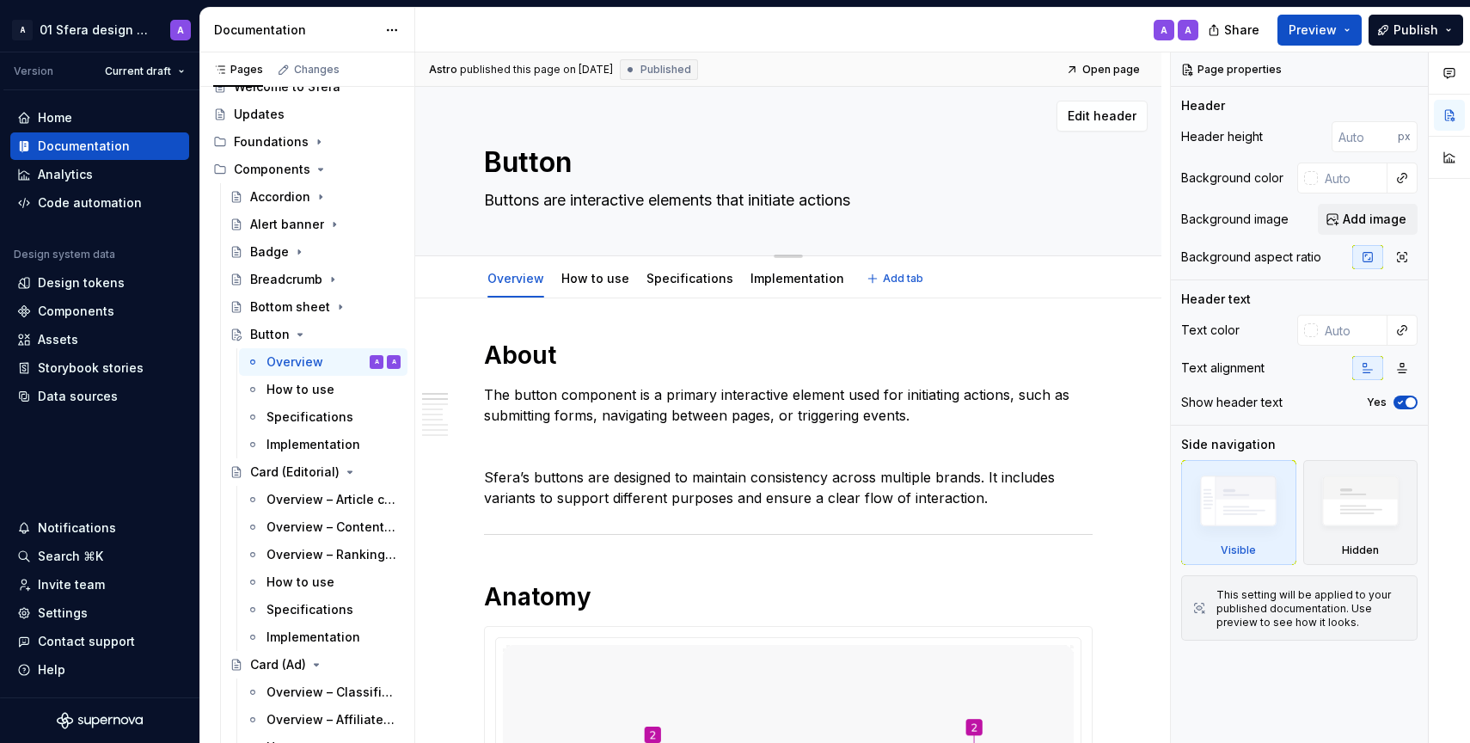
type textarea "*"
type textarea "Buttons are interactive elements that initiate actions."
click at [779, 203] on textarea "Buttons are interactive elements that initiate actions." at bounding box center [785, 201] width 609 height 28
type textarea "*"
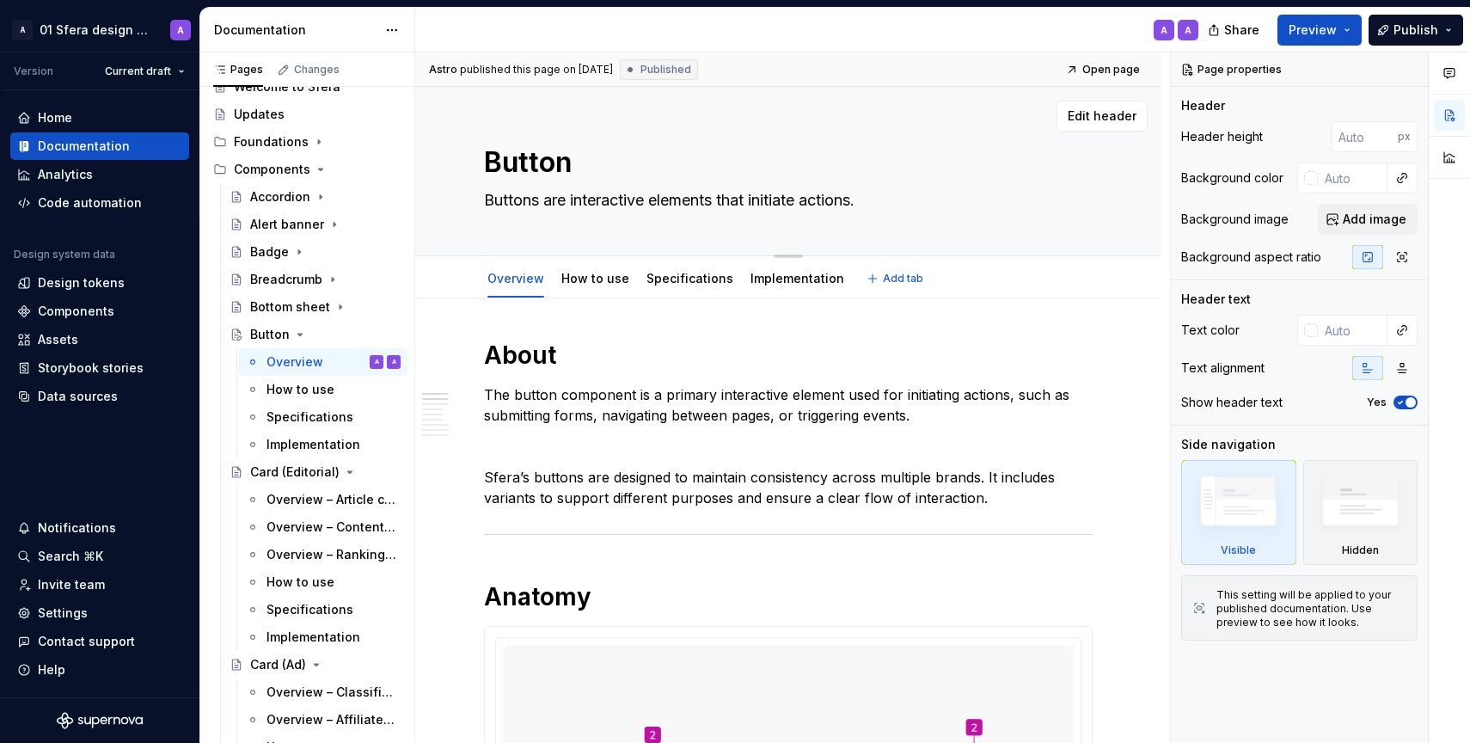
type textarea "Buttons are interactive elements that t actions."
type textarea "*"
type textarea "Buttons are interactive elements that tr actions."
type textarea "*"
type textarea "Buttons are interactive elements that tri actions."
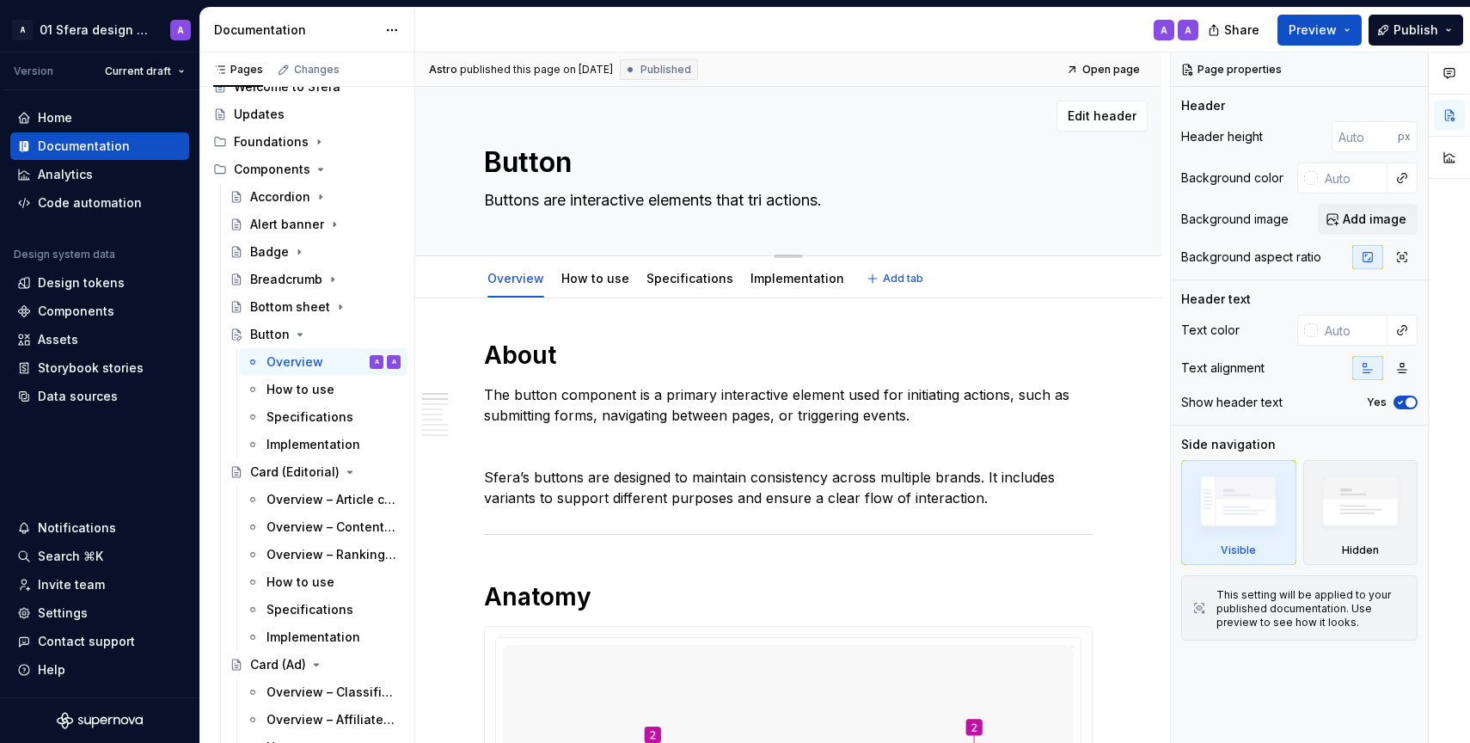
type textarea "*"
type textarea "Buttons are interactive elements that trig actions."
type textarea "*"
type textarea "Buttons are interactive elements that [PERSON_NAME] actions."
type textarea "*"
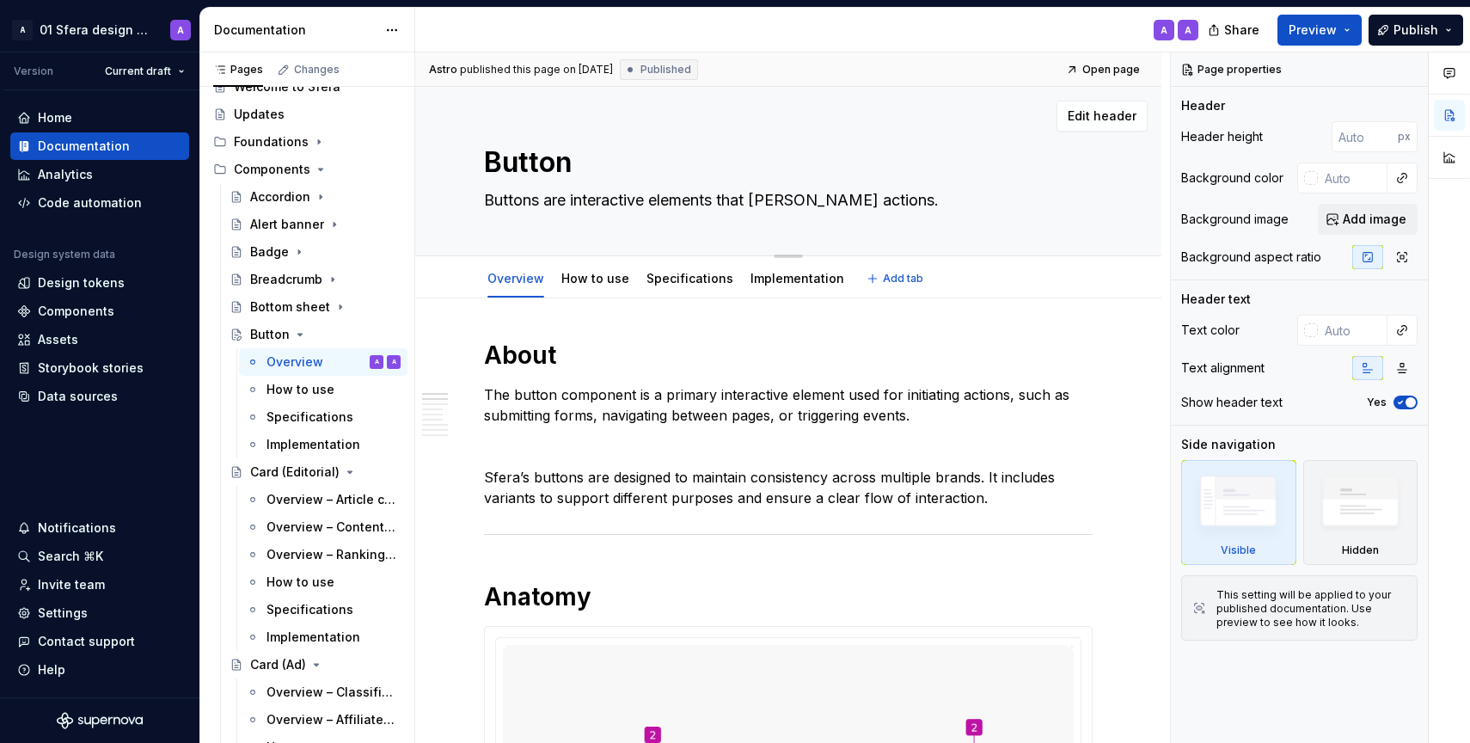
type textarea "Buttons are interactive elements that trigge actions."
type textarea "*"
type textarea "Buttons are interactive elements that trigger actions."
click at [602, 199] on textarea "Buttons are interactive elements that trigger actions." at bounding box center [785, 201] width 609 height 28
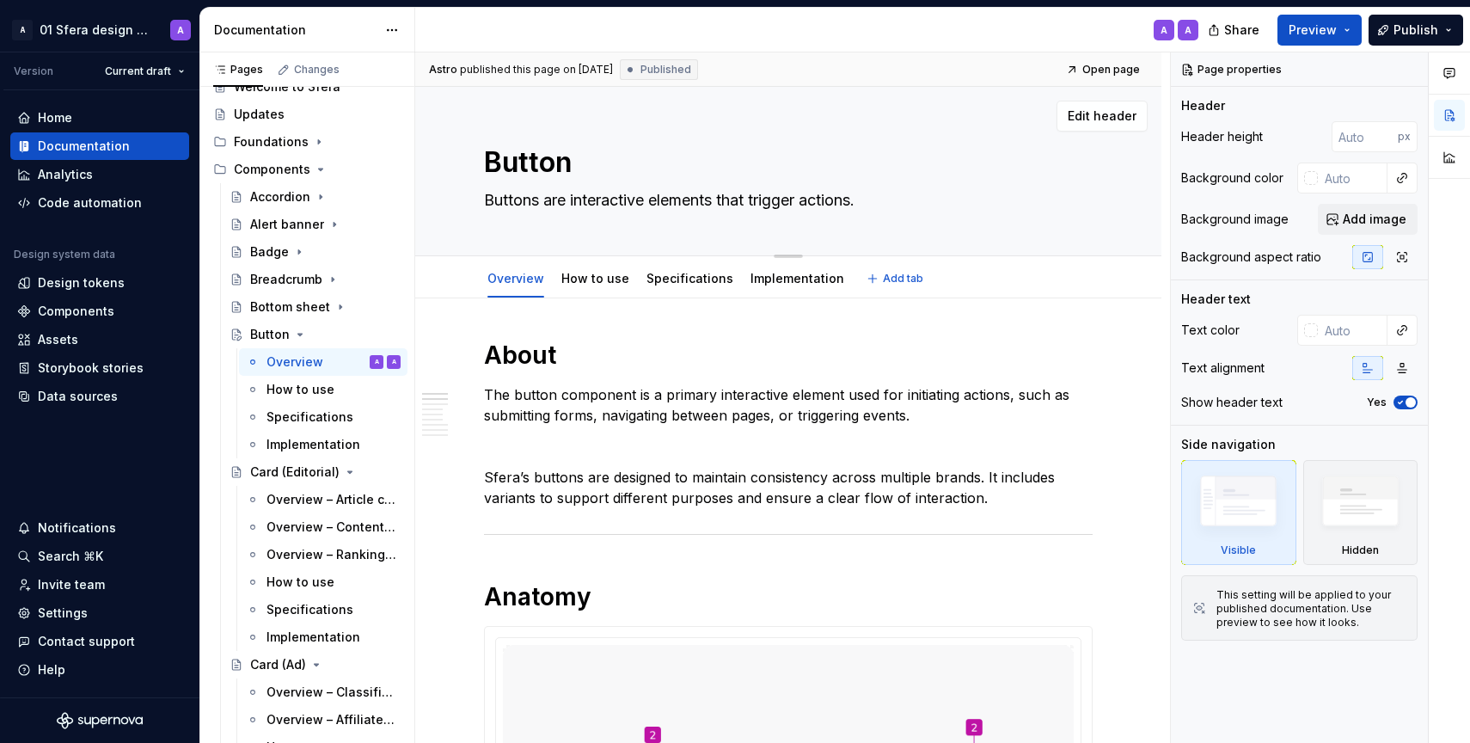
type textarea "*"
type textarea "Buttons are c elements that trigger actions."
type textarea "*"
type textarea "Buttons are cl elements that trigger actions."
type textarea "*"
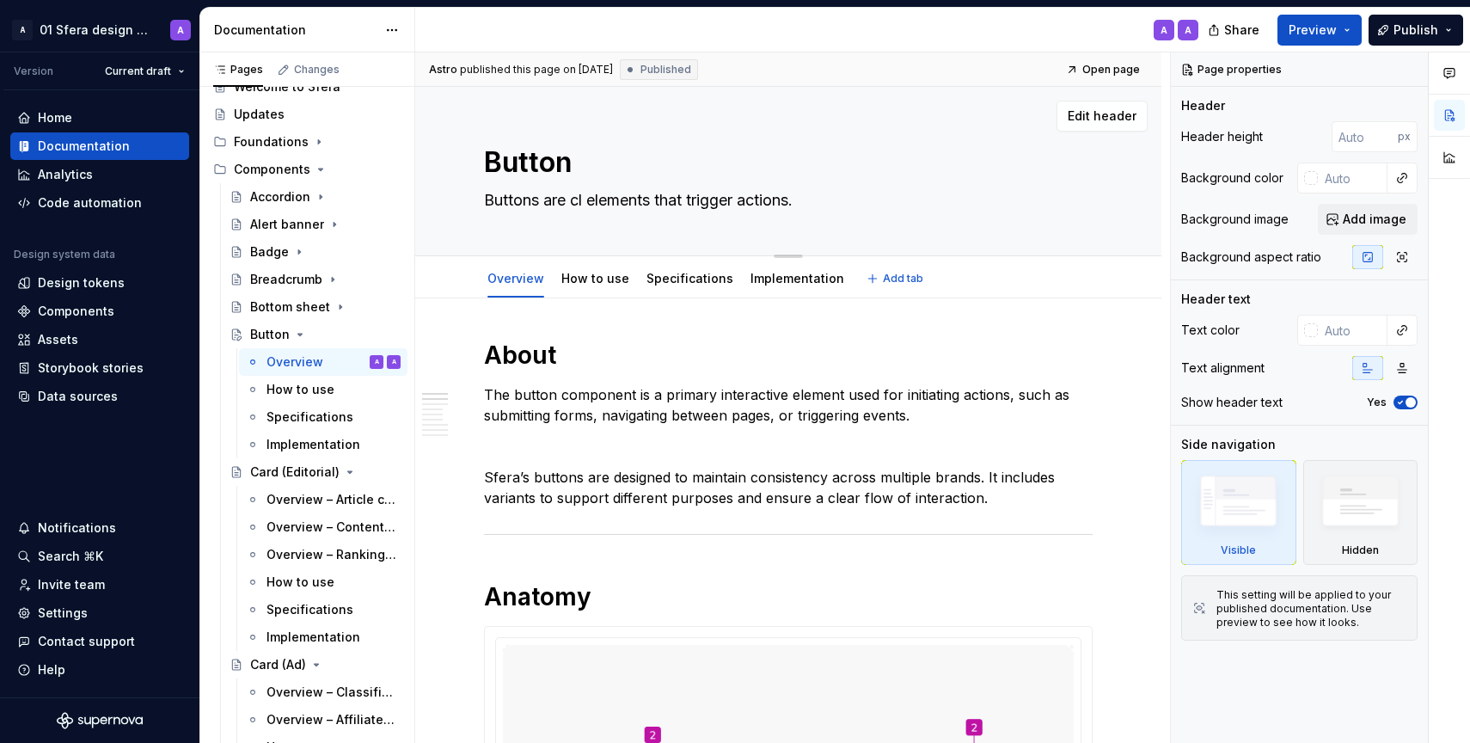
type textarea "Buttons are cli elements that trigger actions."
type textarea "*"
type textarea "Buttons are clic elements that trigger actions."
type textarea "*"
type textarea "Buttons are click elements that trigger actions."
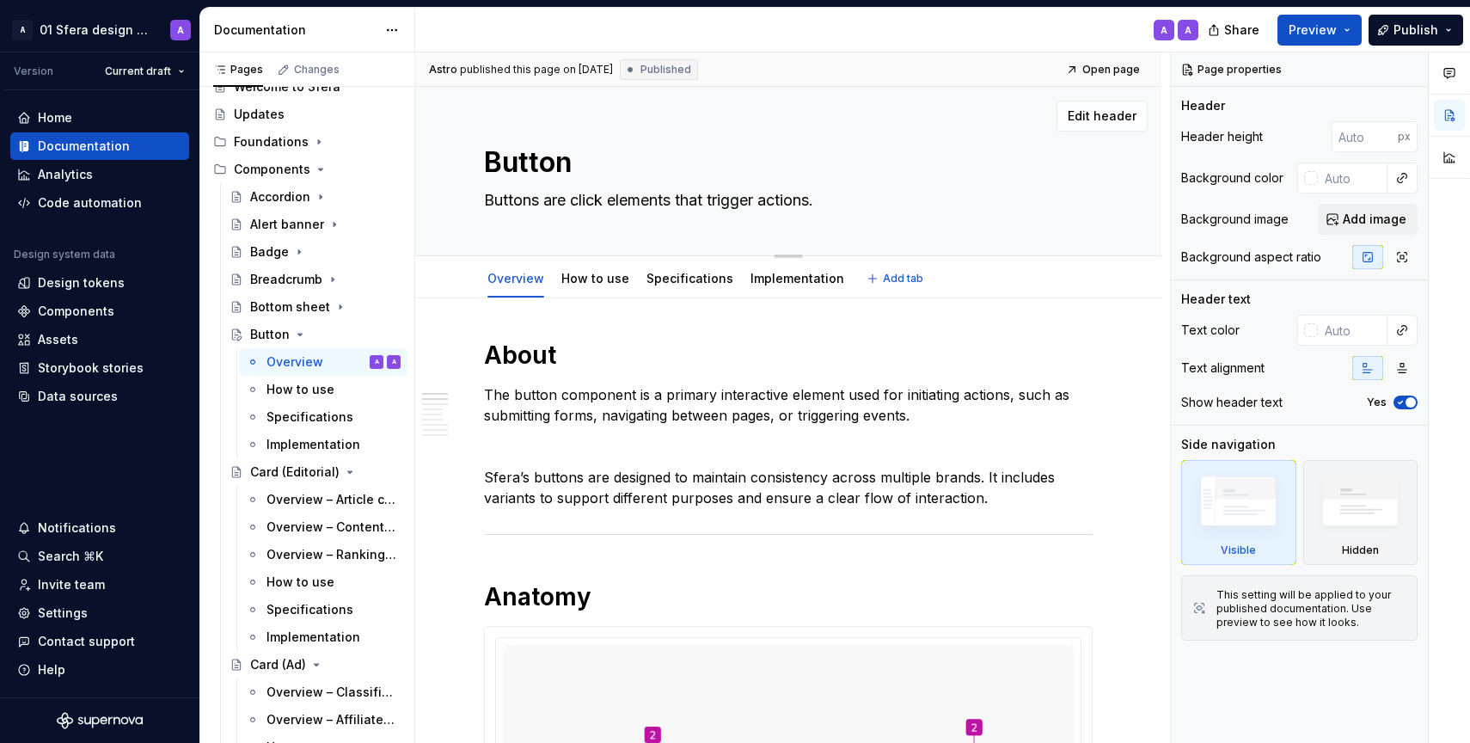
type textarea "*"
type textarea "Buttons are clicka elements that trigger actions."
type textarea "*"
type textarea "Buttons are clickab elements that trigger actions."
type textarea "*"
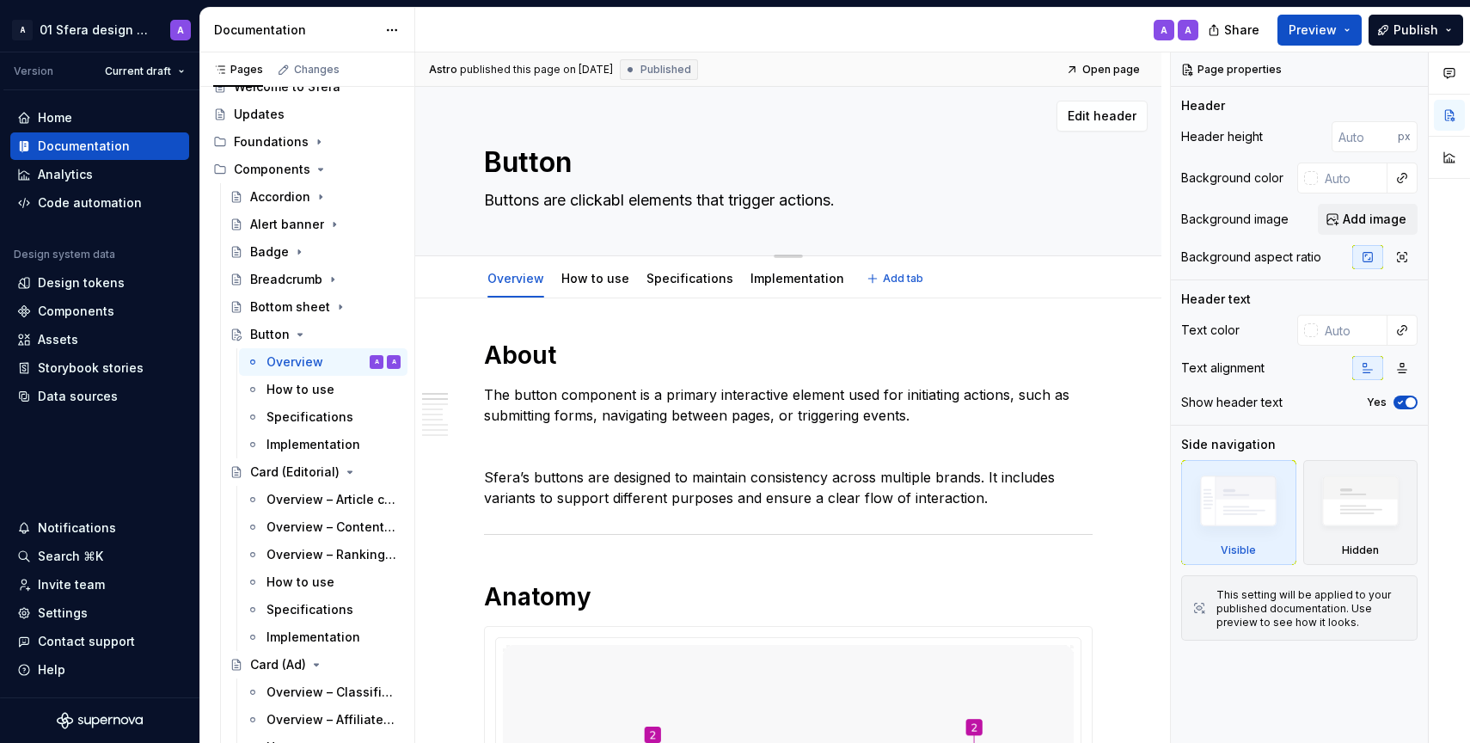
type textarea "Buttons are clickable elements that trigger actions."
type textarea "*"
type textarea "Buttons are clickable elements that trigger actions."
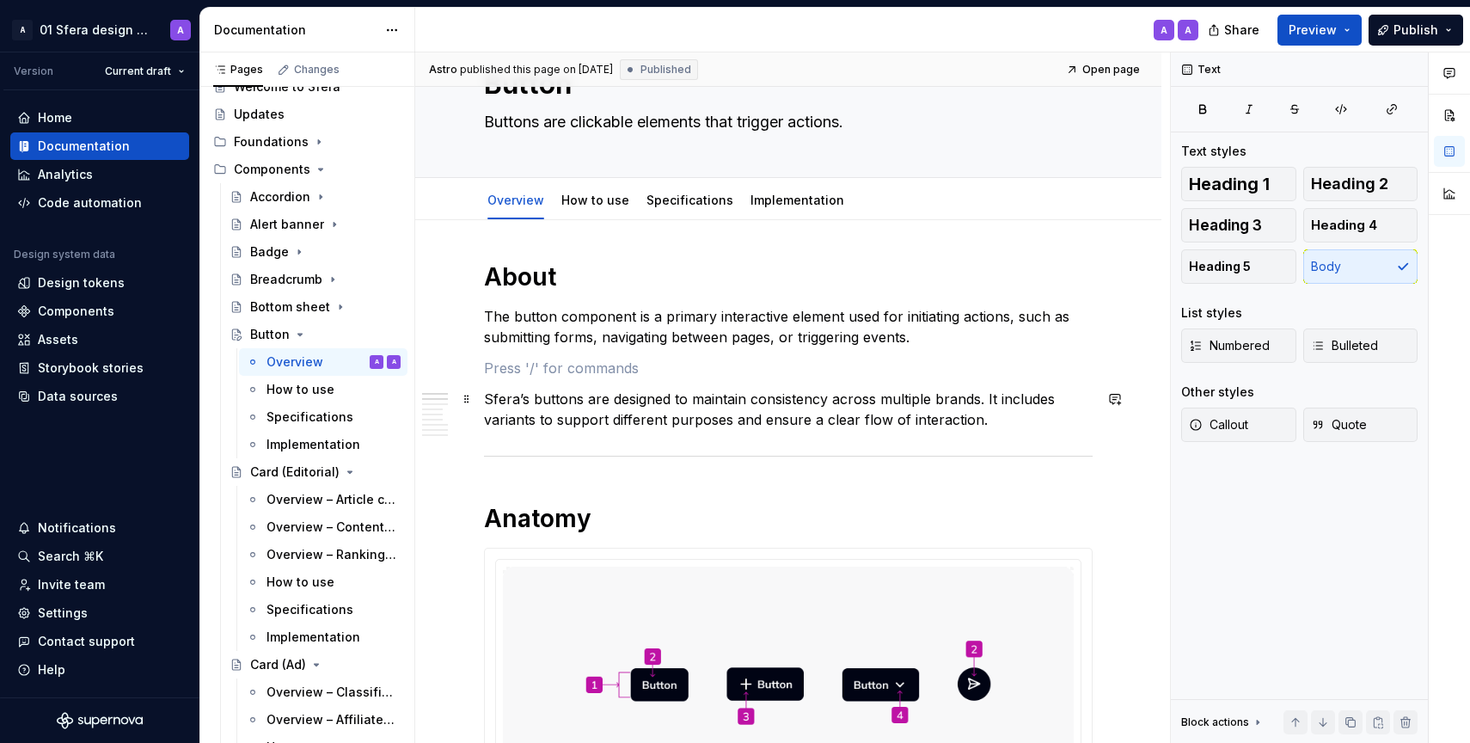
scroll to position [93, 0]
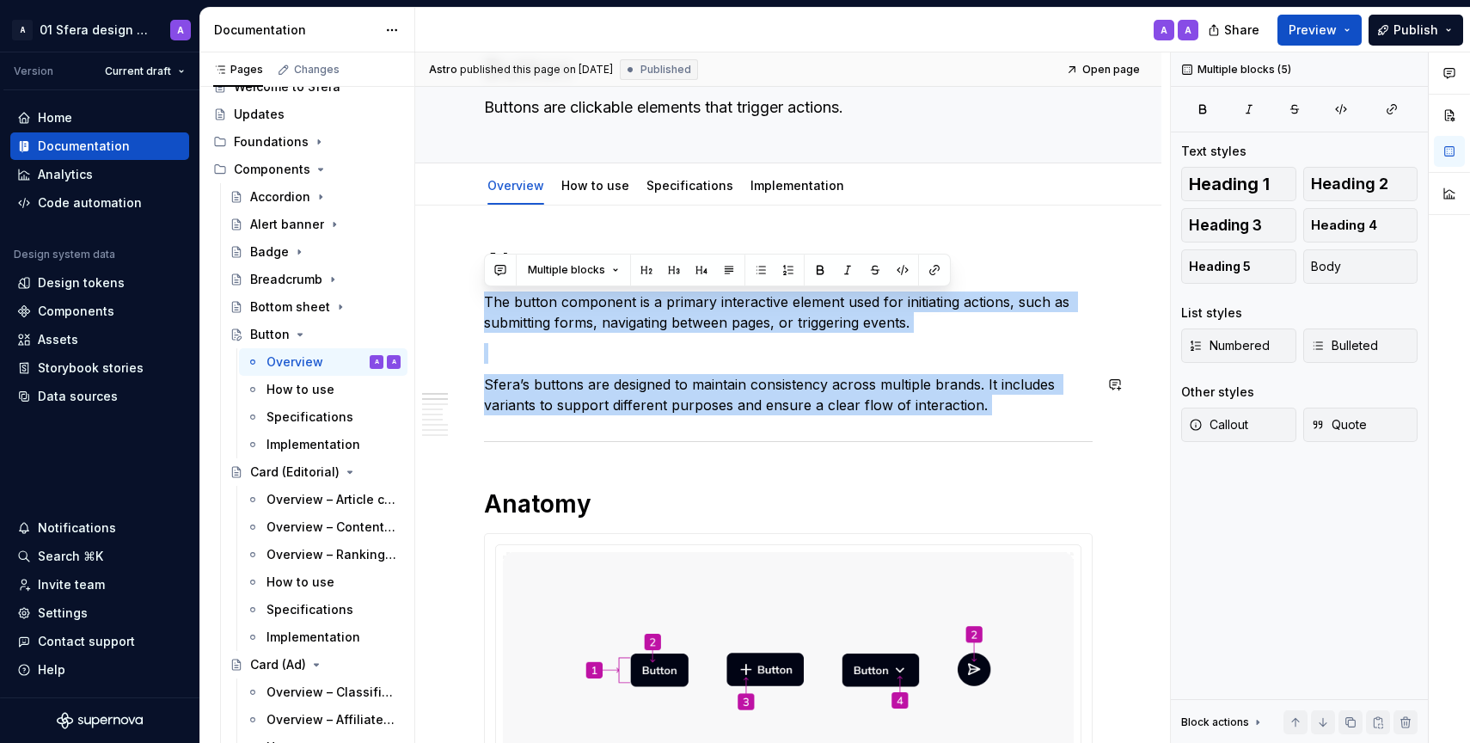
drag, startPoint x: 486, startPoint y: 299, endPoint x: 1047, endPoint y: 427, distance: 574.9
copy div "The button component is a primary interactive element used for initiating actio…"
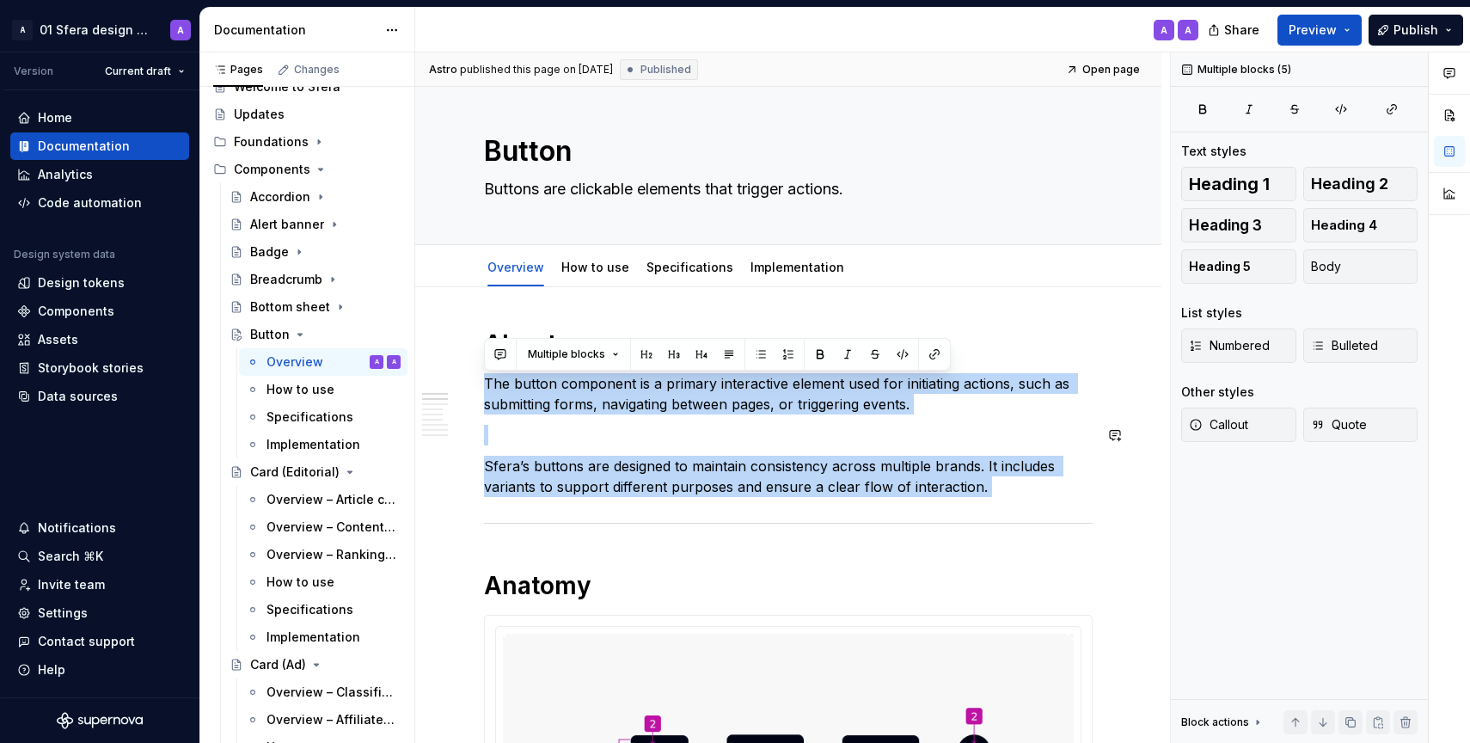
scroll to position [9, 0]
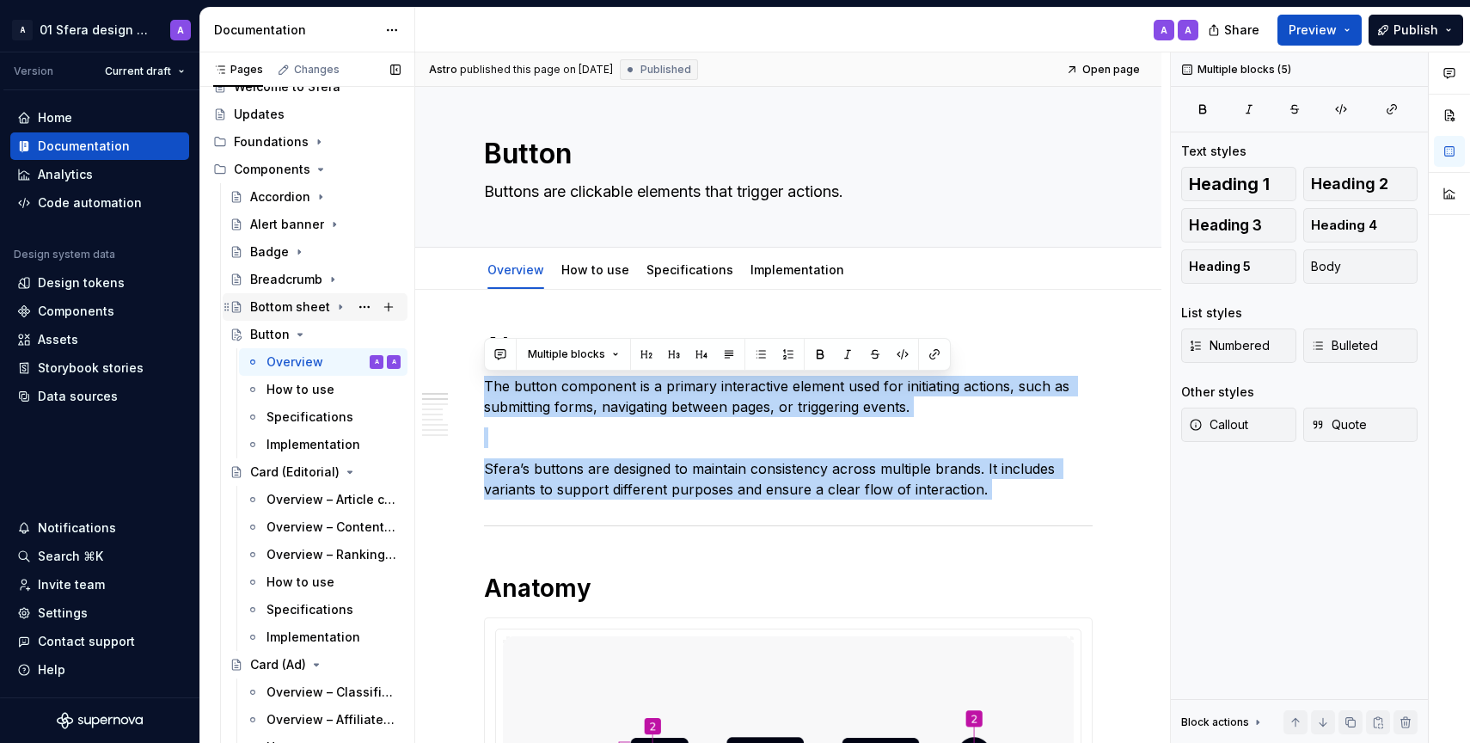
click at [283, 309] on div "Bottom sheet" at bounding box center [290, 306] width 80 height 17
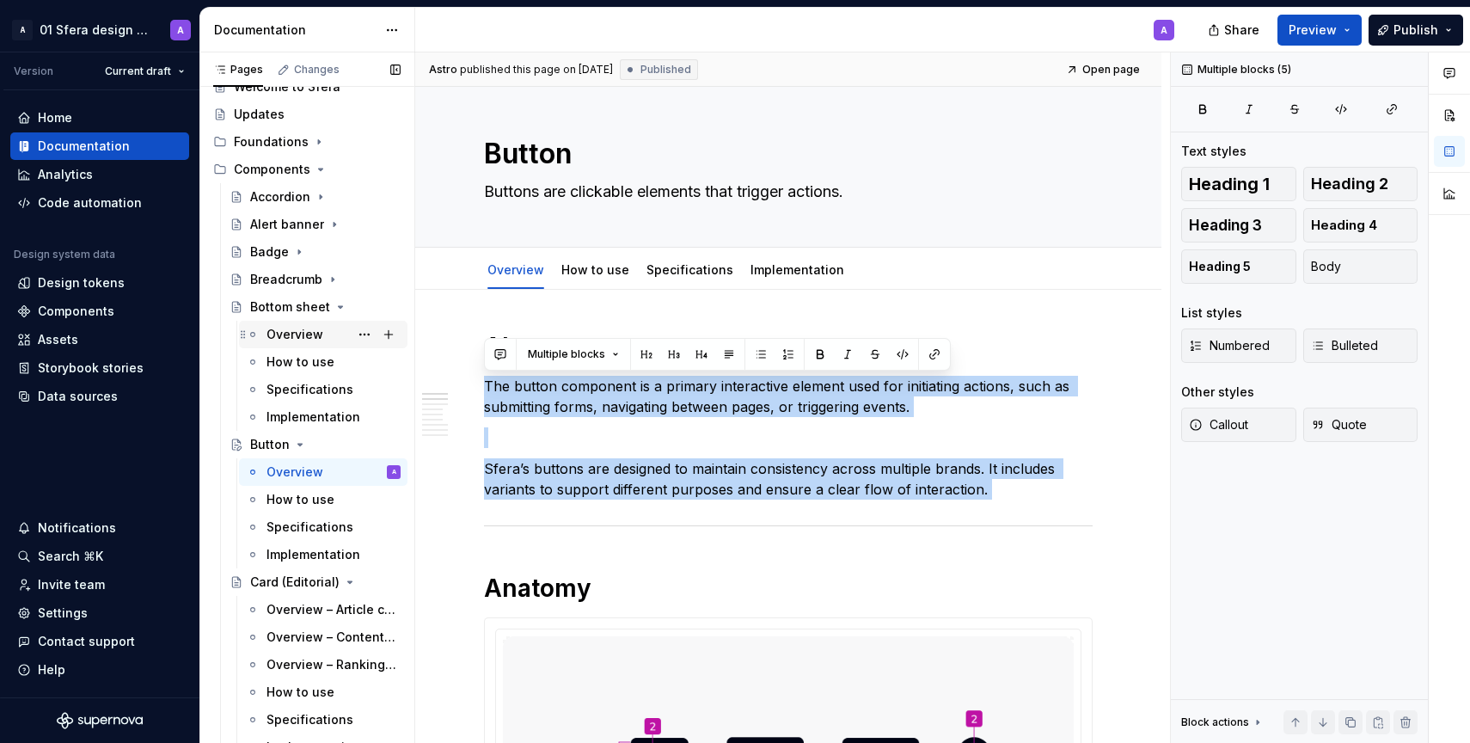
click at [281, 340] on div "Overview" at bounding box center [295, 334] width 57 height 17
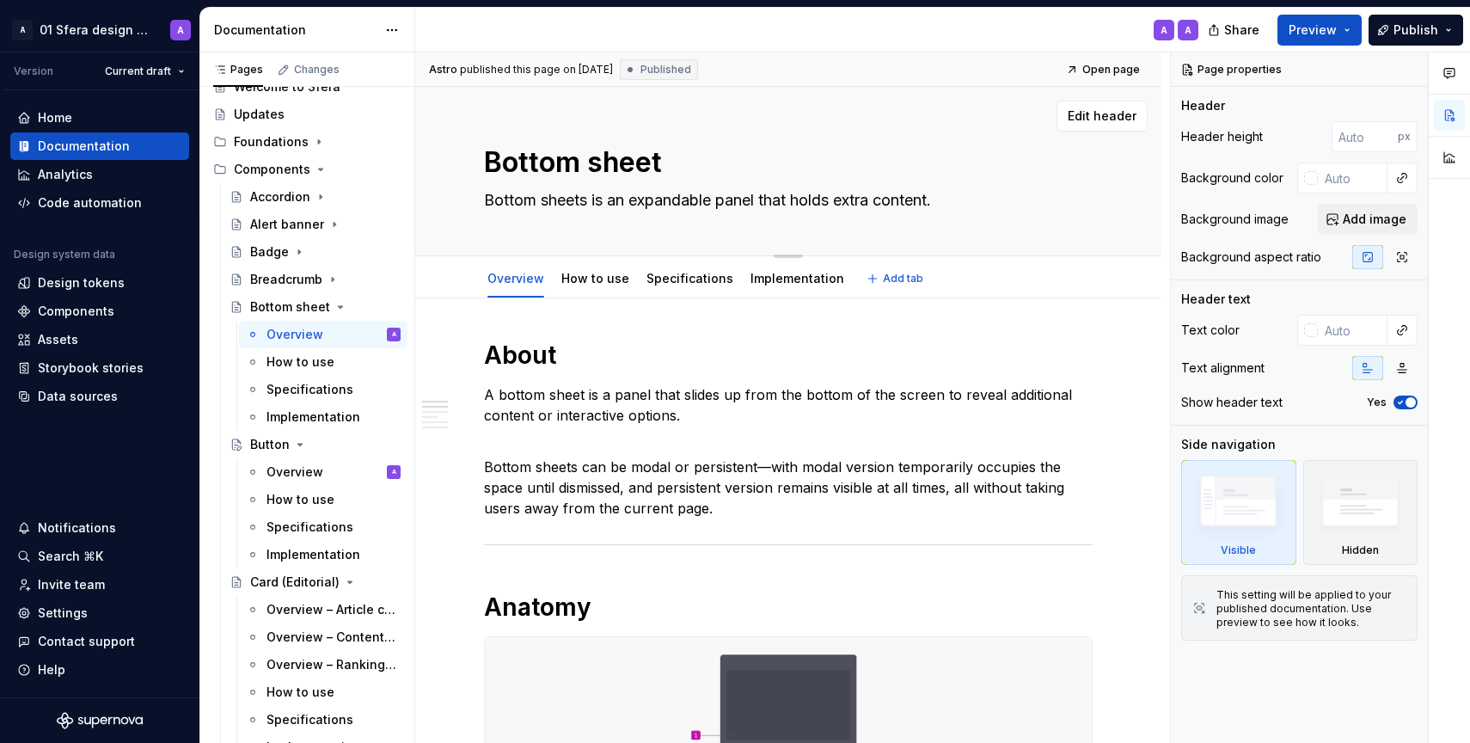
click at [601, 199] on textarea "Bottom sheets is an expandable panel that holds extra content." at bounding box center [785, 201] width 609 height 28
type textarea "*"
click at [603, 193] on textarea "Bottom sheets is an expandable panel that holds extra content." at bounding box center [785, 201] width 609 height 28
drag, startPoint x: 629, startPoint y: 202, endPoint x: 592, endPoint y: 200, distance: 37.1
click at [592, 200] on textarea "Bottom sheets is an expandable panel that holds extra content." at bounding box center [785, 201] width 609 height 28
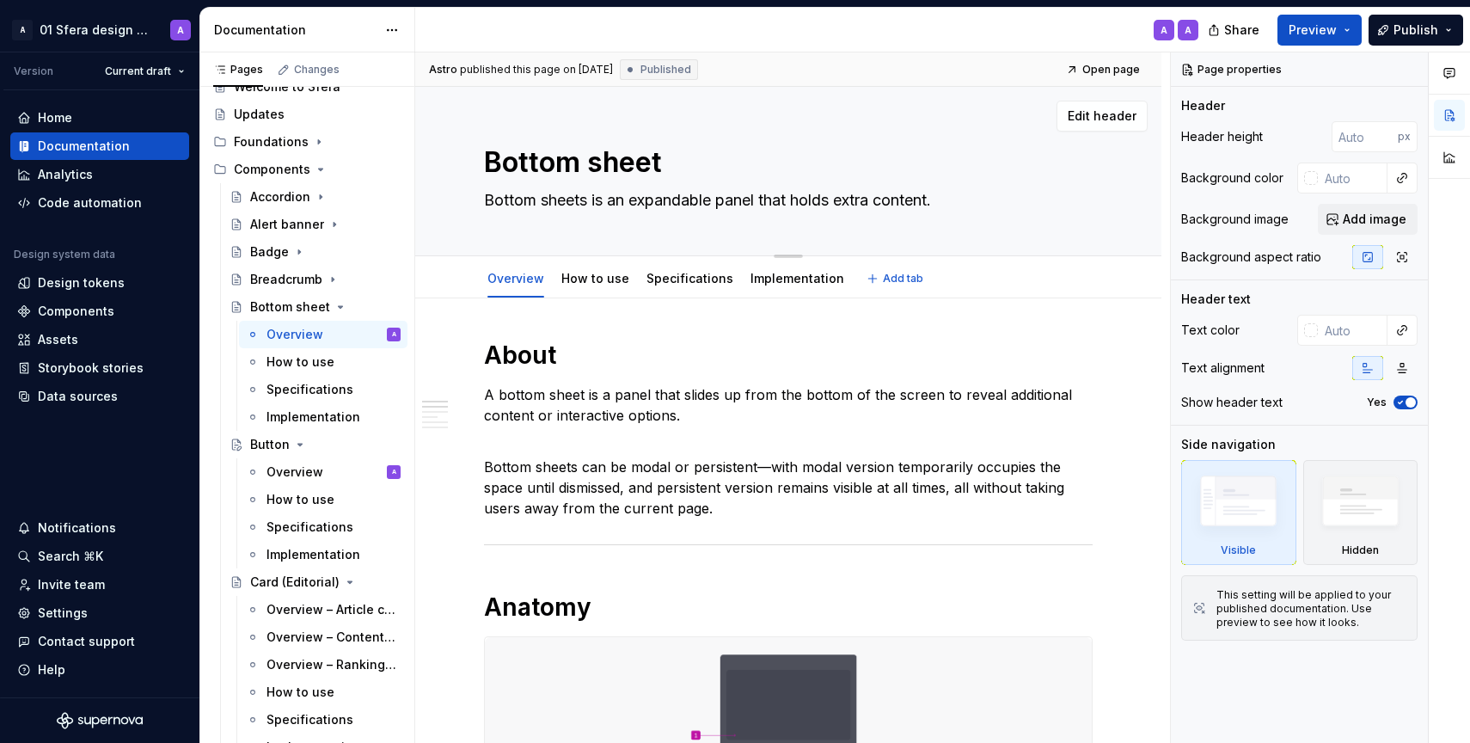
type textarea "Bottom sheets expandable panel that holds extra content."
type textarea "*"
type textarea "Bottom sheets a expandable panel that holds extra content."
type textarea "*"
type textarea "Bottom sheets ar expandable panel that holds extra content."
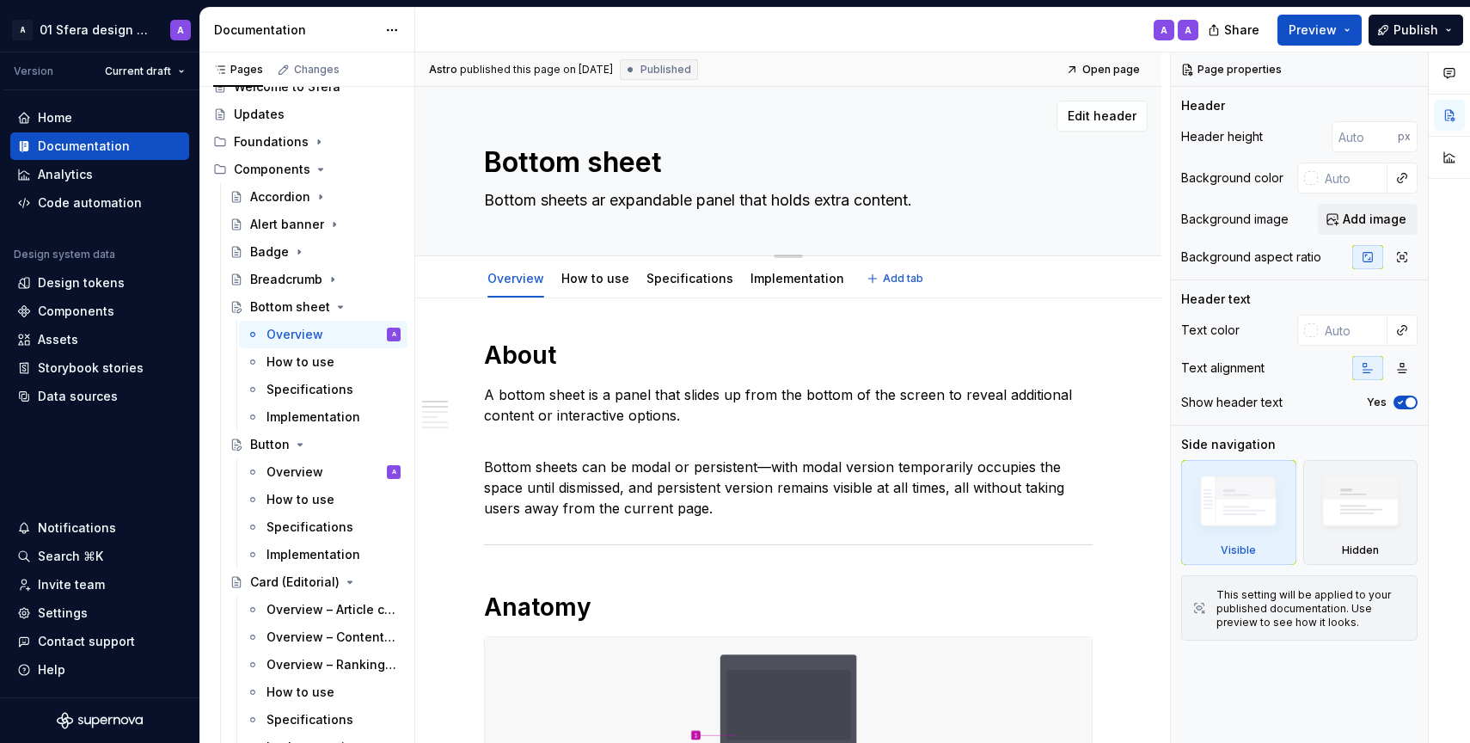
type textarea "*"
type textarea "Bottom sheets are expandable panel that holds extra content."
click at [753, 200] on textarea "Bottom sheets are expandable panel that holds extra content." at bounding box center [785, 201] width 609 height 28
type textarea "*"
type textarea "Bottom sheets are expandable panelthat holds extra content."
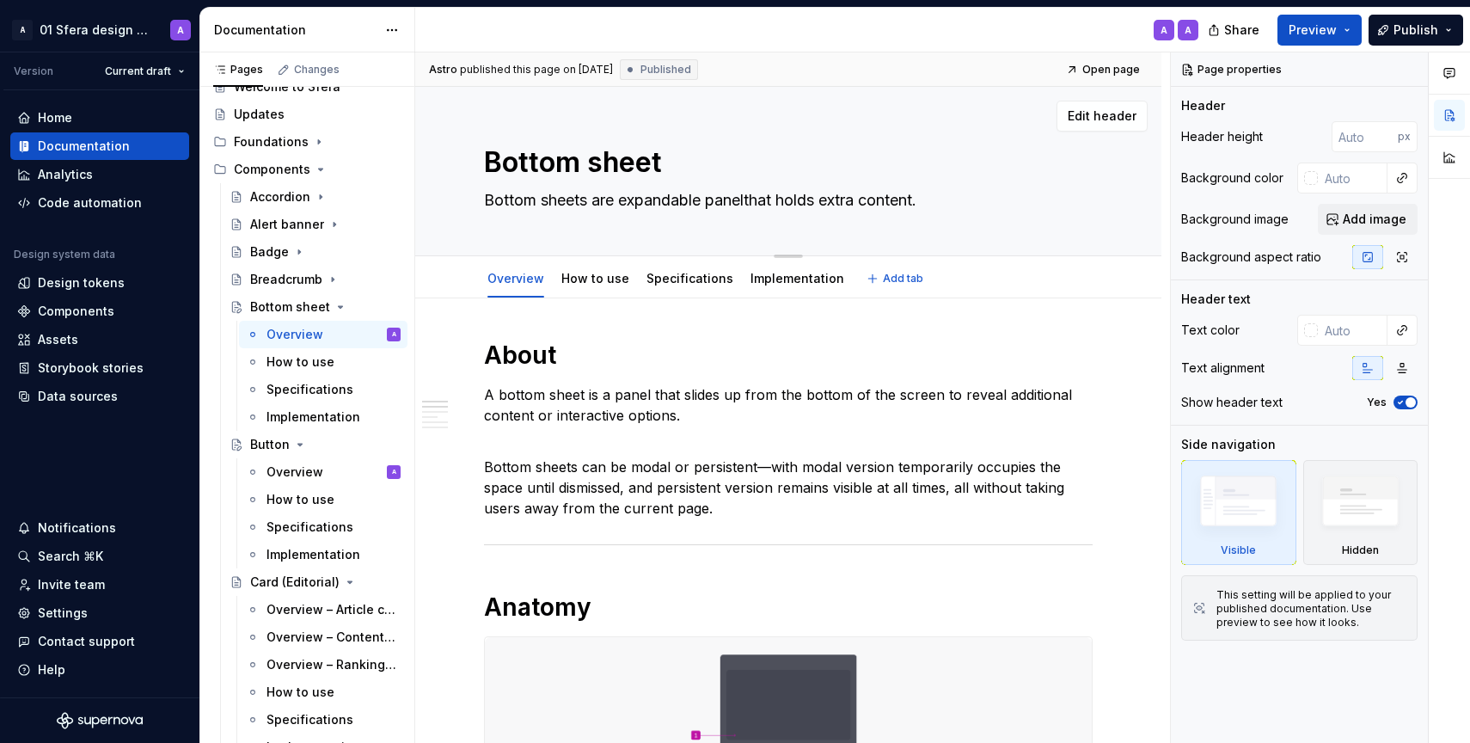
type textarea "*"
type textarea "Bottom sheets are expandable panelsthat holds extra content."
type textarea "*"
type textarea "Bottom sheets are expandable panels that holds extra content."
click at [832, 199] on textarea "Bottom sheets are expandable panels that holds extra content." at bounding box center [785, 201] width 609 height 28
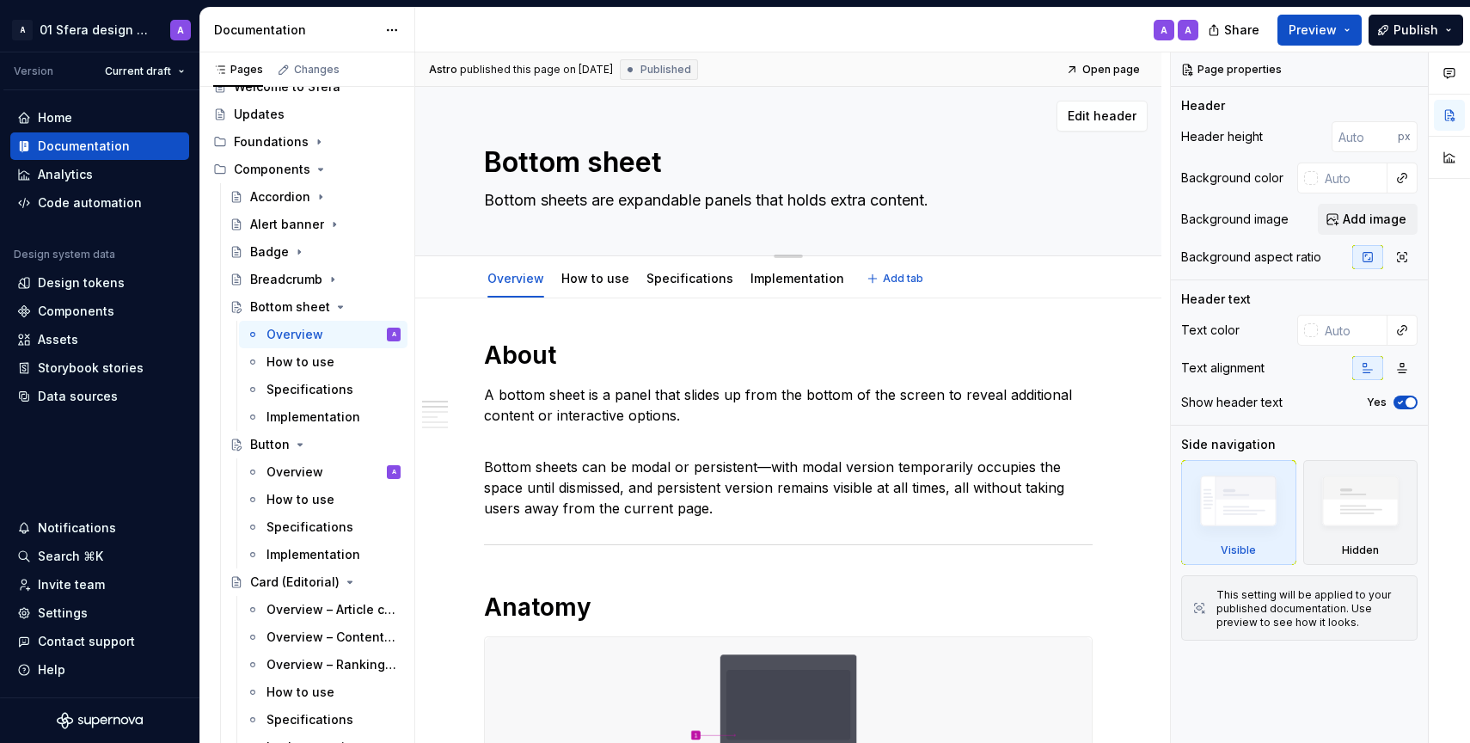
type textarea "*"
type textarea "Bottom sheets are expandable panels that hold extra content."
type textarea "*"
type textarea "Bottom sheets are expandable panels that hold extra content."
click at [273, 447] on div "Button" at bounding box center [270, 444] width 40 height 17
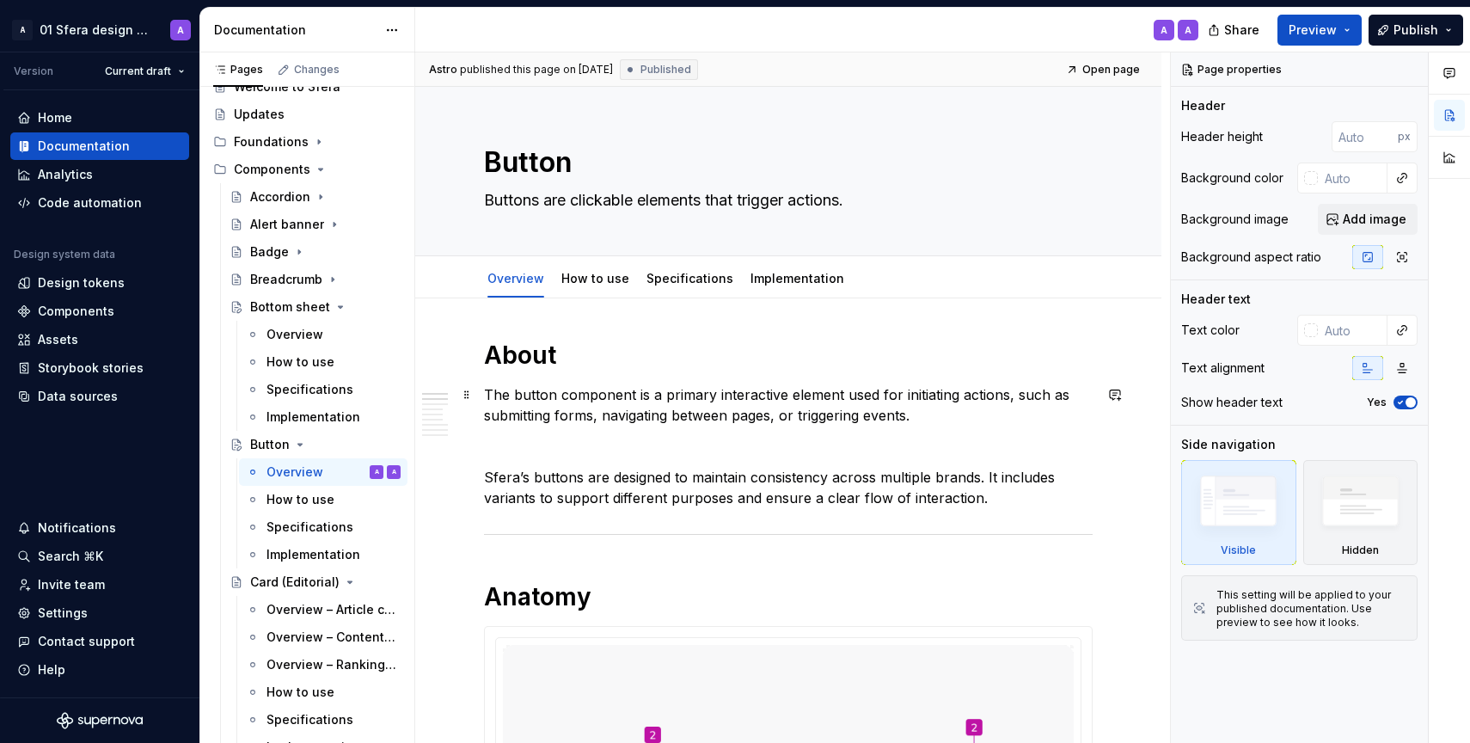
click at [708, 416] on p "The button component is a primary interactive element used for initiating actio…" at bounding box center [788, 404] width 609 height 41
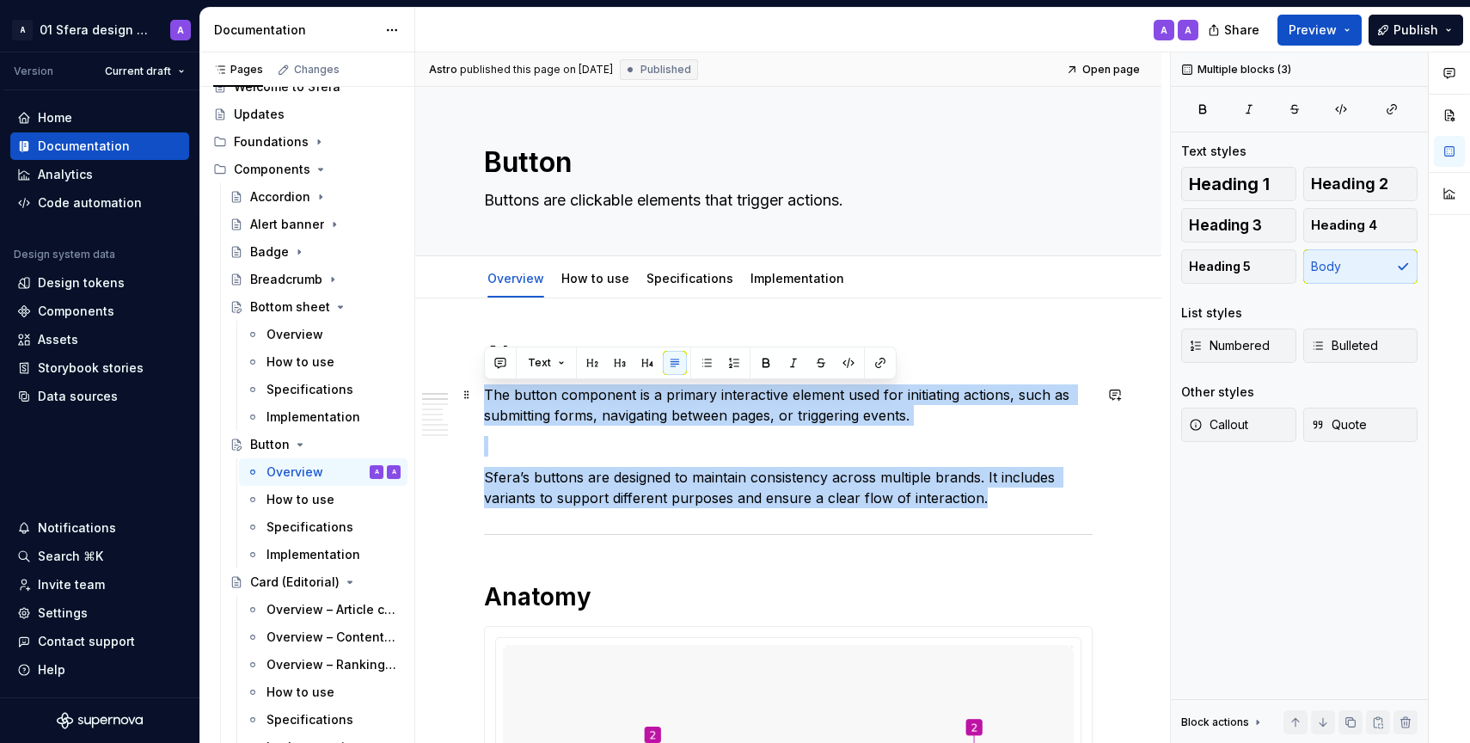
drag, startPoint x: 988, startPoint y: 499, endPoint x: 486, endPoint y: 392, distance: 513.4
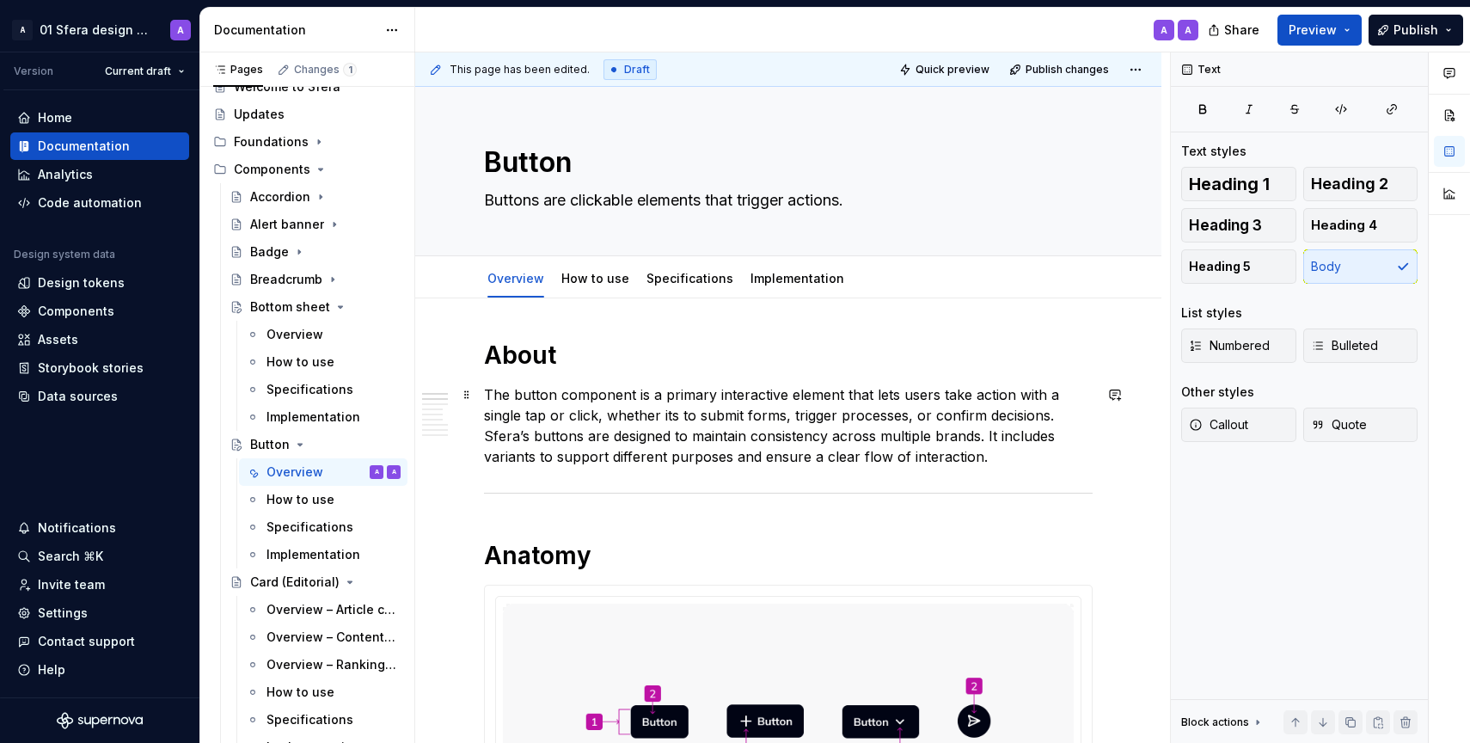
click at [1012, 413] on p "The button component is a primary interactive element that lets users take acti…" at bounding box center [788, 425] width 609 height 83
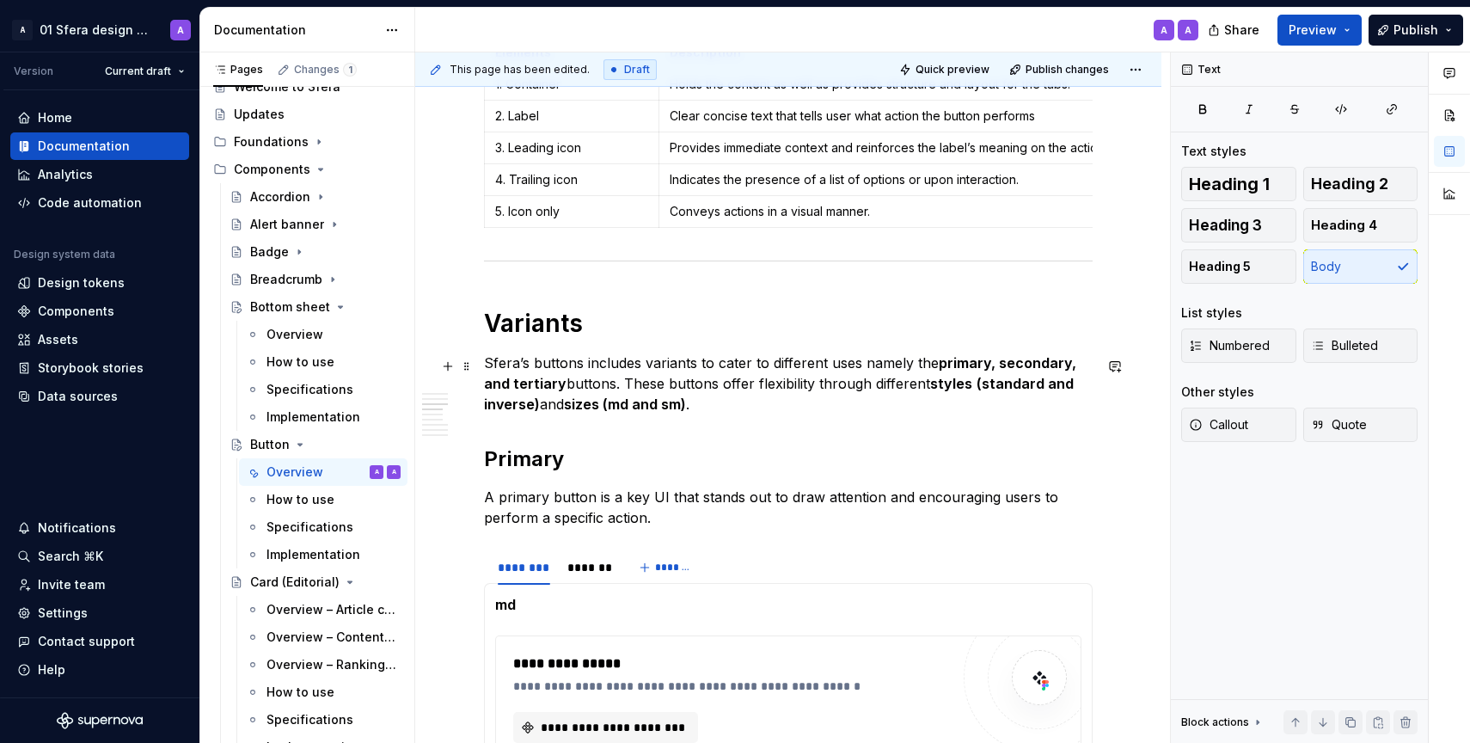
scroll to position [893, 0]
click at [291, 338] on div "Overview" at bounding box center [295, 334] width 57 height 17
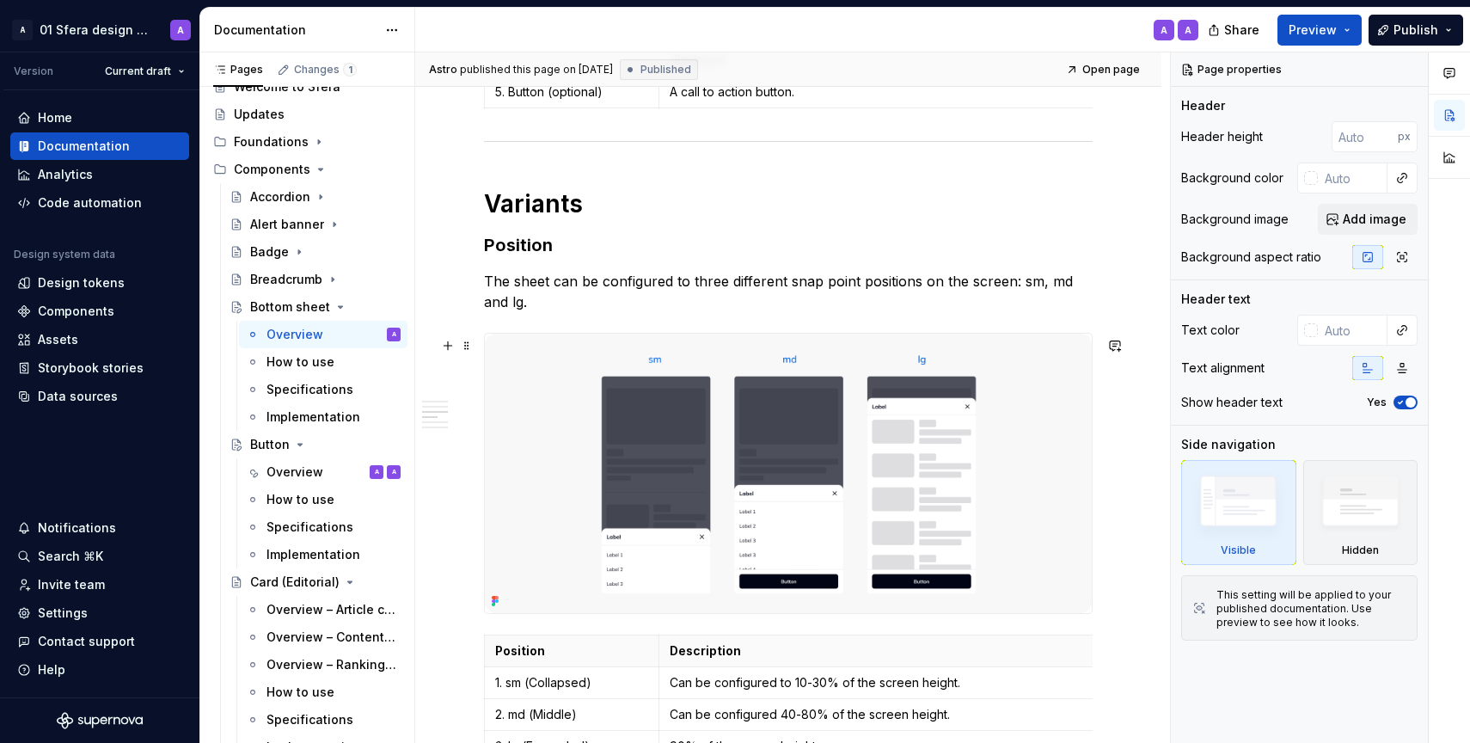
scroll to position [1085, 0]
click at [316, 476] on div "Overview" at bounding box center [295, 471] width 57 height 17
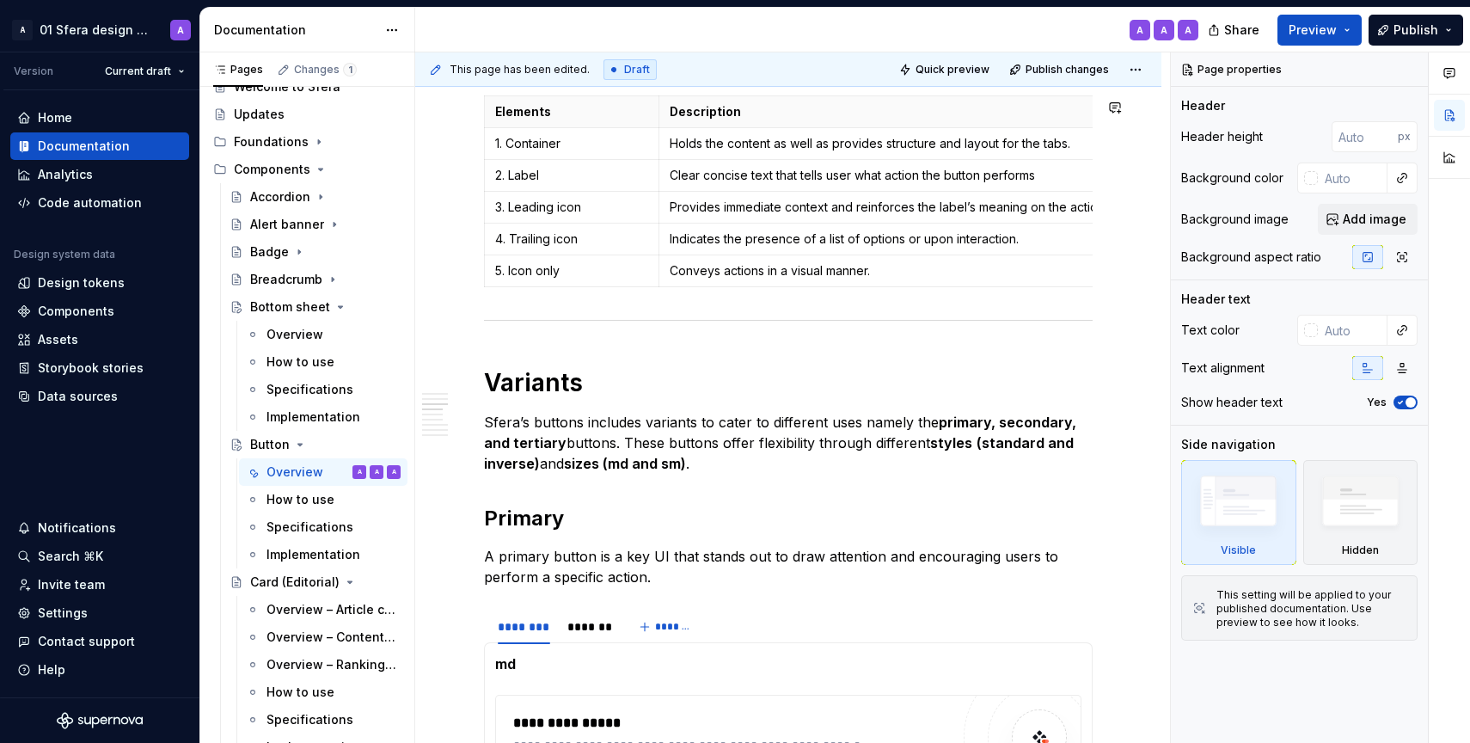
scroll to position [835, 0]
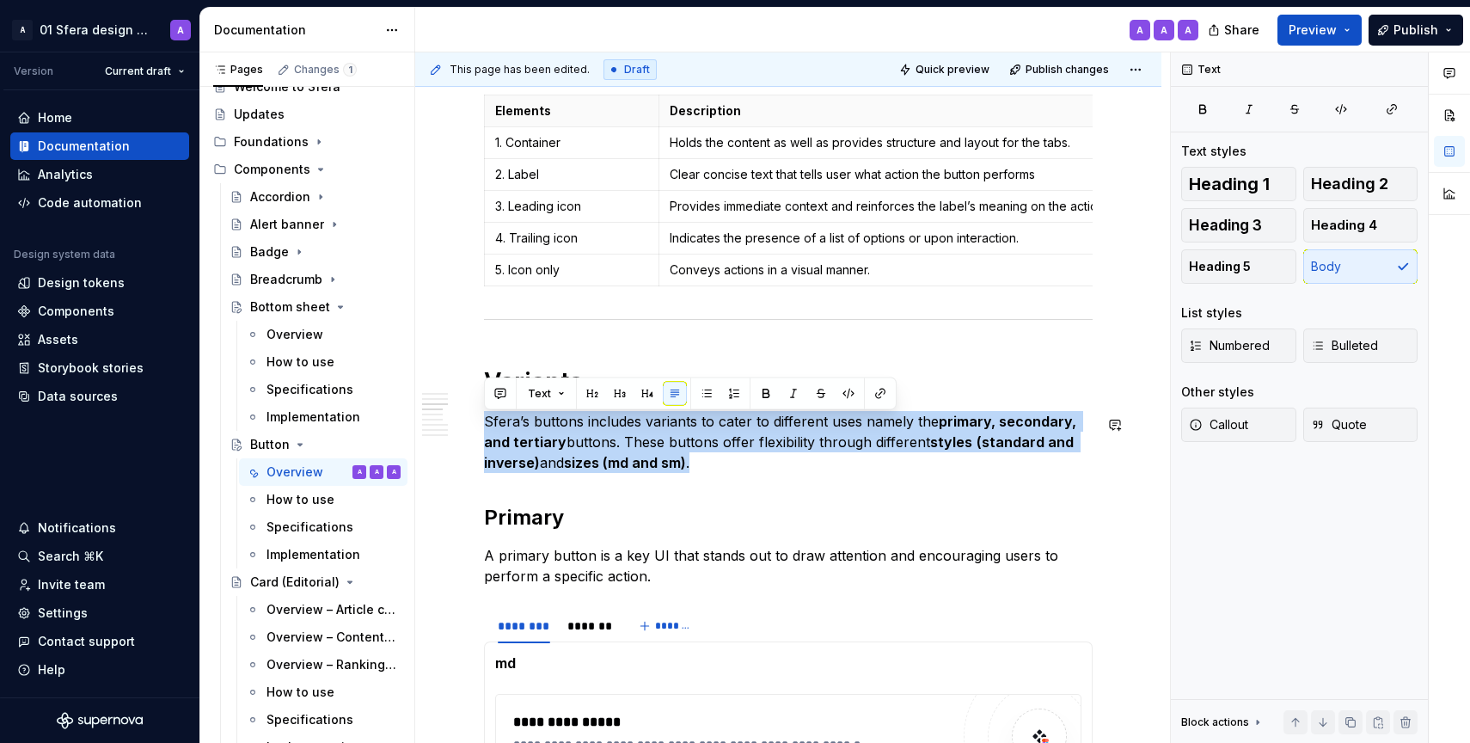
drag, startPoint x: 666, startPoint y: 467, endPoint x: 488, endPoint y: 414, distance: 185.8
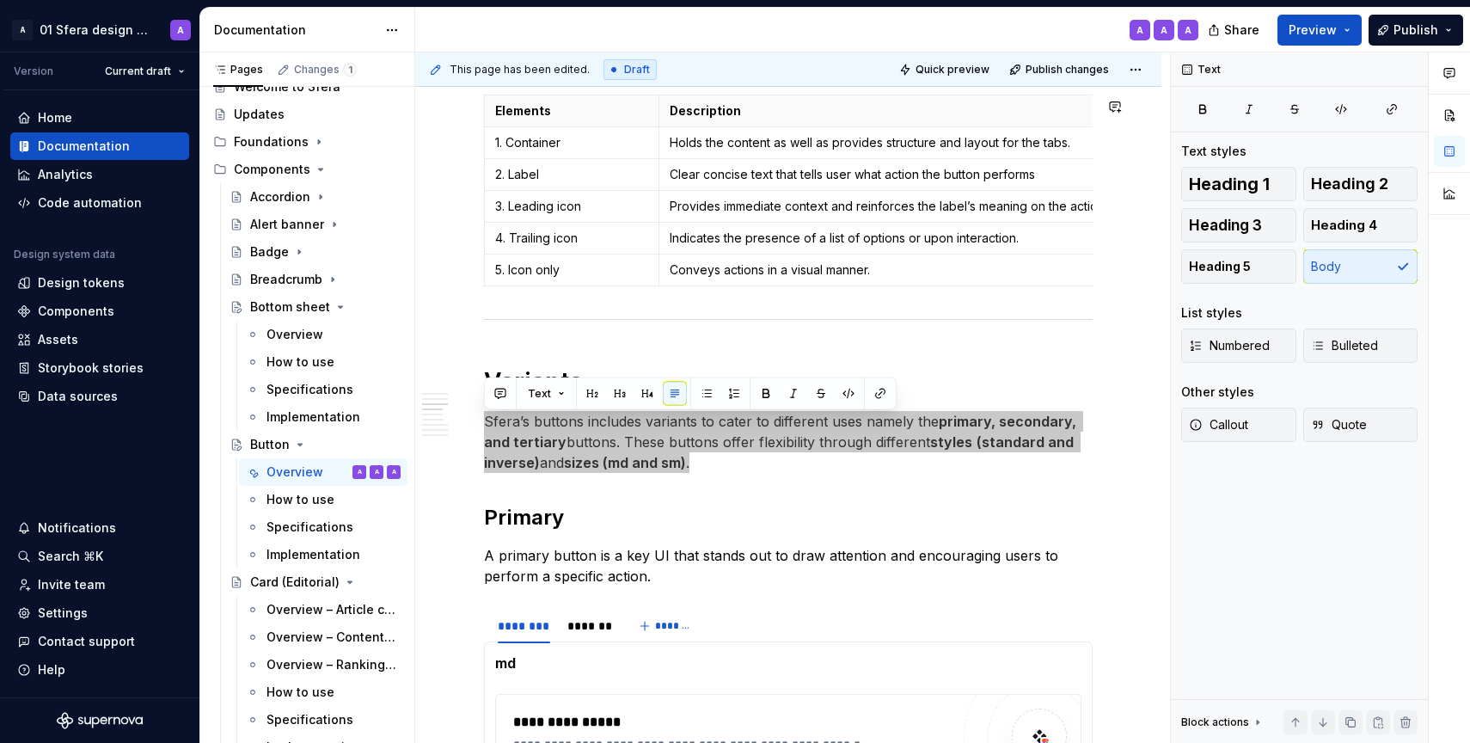
type textarea "*"
